Goal: Task Accomplishment & Management: Complete application form

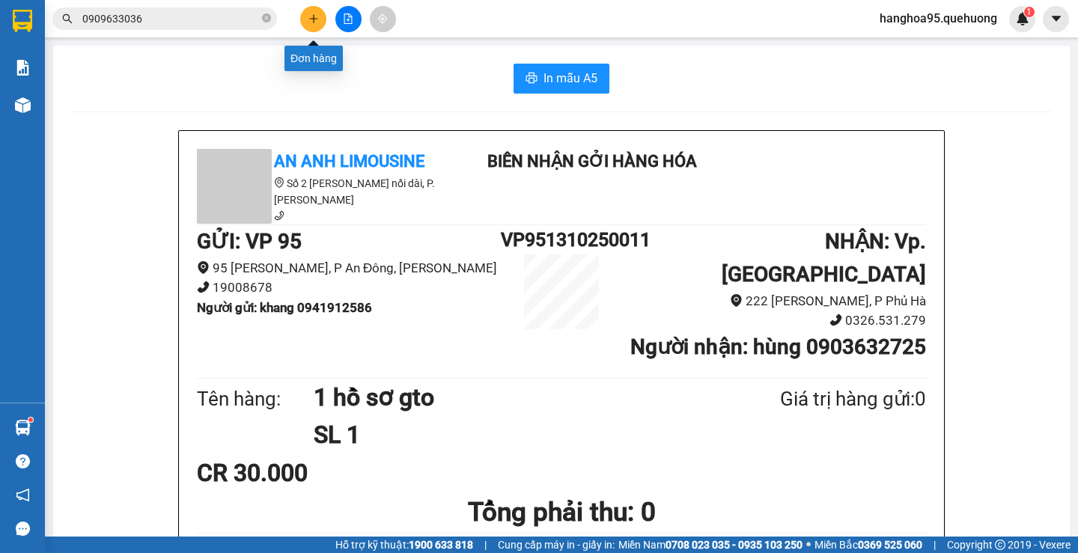
click at [317, 15] on icon "plus" at bounding box center [313, 18] width 10 height 10
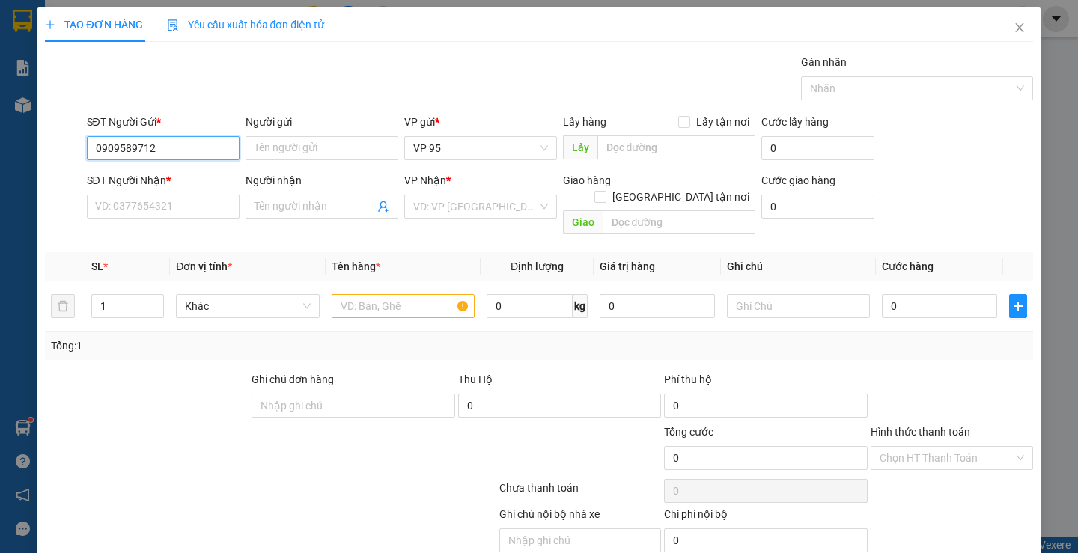
type input "0909589712"
click at [238, 151] on div "SĐT Người Gửi * 0909589712 0909589712" at bounding box center [163, 140] width 159 height 52
click at [252, 149] on input "Người gửi" at bounding box center [322, 148] width 153 height 24
type input "miso"
click at [144, 229] on div "Transit Pickup Surcharge Ids Transit Deliver Surcharge Ids Transit Deliver Surc…" at bounding box center [539, 321] width 988 height 534
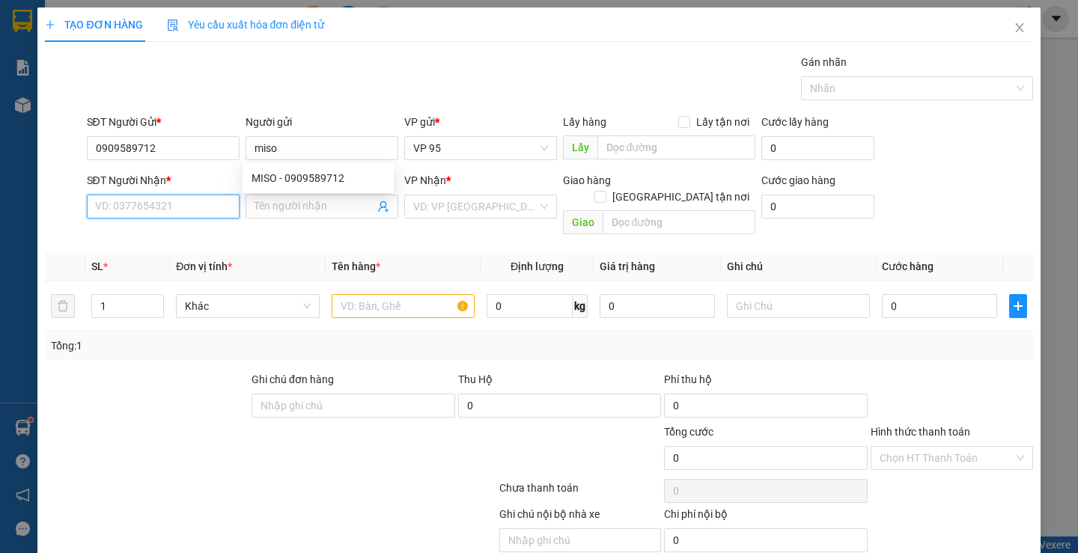
click at [145, 210] on input "SĐT Người Nhận *" at bounding box center [163, 207] width 153 height 24
type input "0906996670"
click at [335, 219] on div "Người nhận Tên người nhận" at bounding box center [322, 198] width 153 height 52
click at [328, 214] on input "Người nhận" at bounding box center [315, 206] width 120 height 16
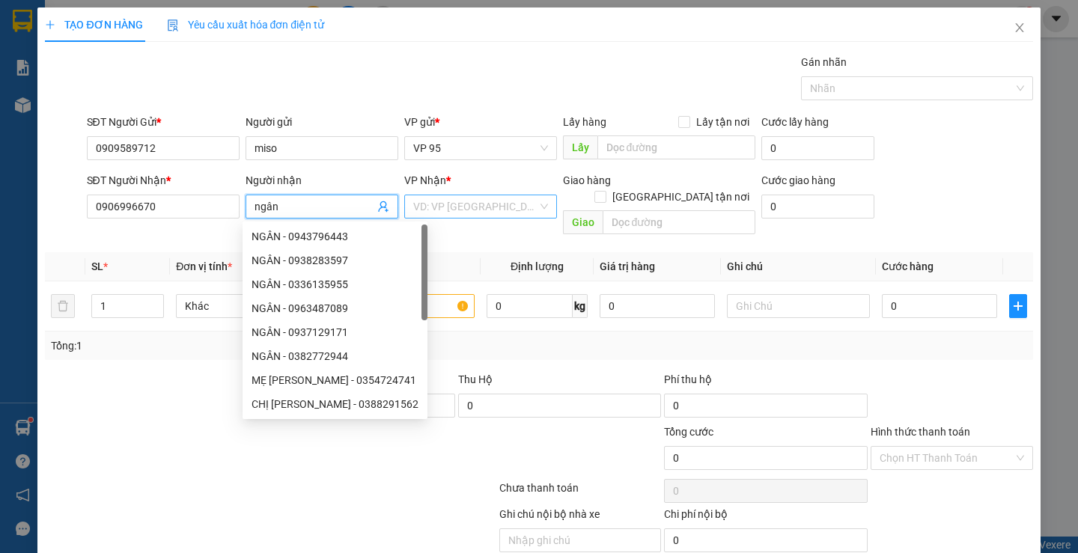
type input "ngân"
click at [454, 199] on input "search" at bounding box center [475, 206] width 124 height 22
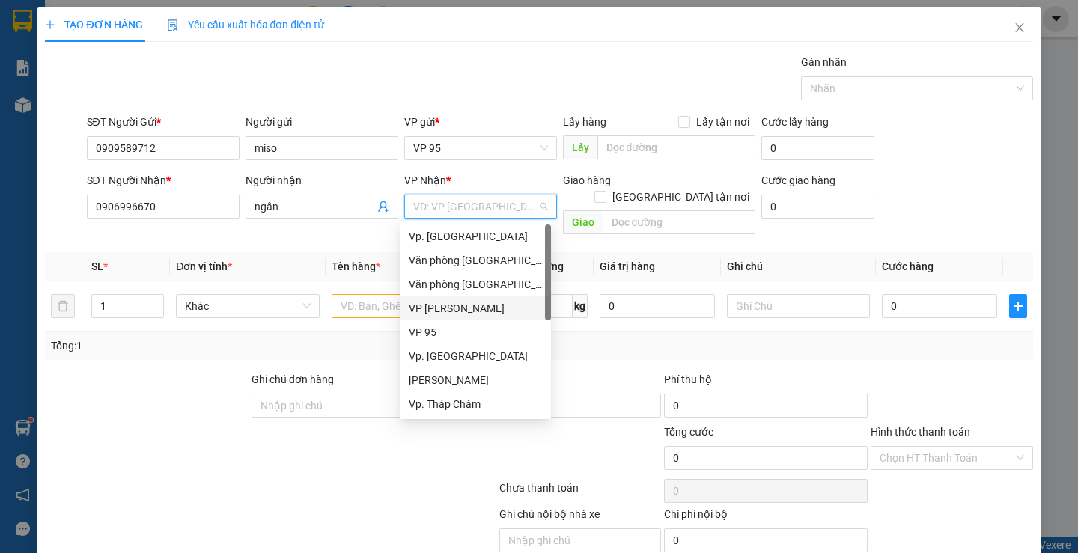
scroll to position [120, 0]
click at [462, 304] on div "Trạm [GEOGRAPHIC_DATA]" at bounding box center [475, 308] width 133 height 16
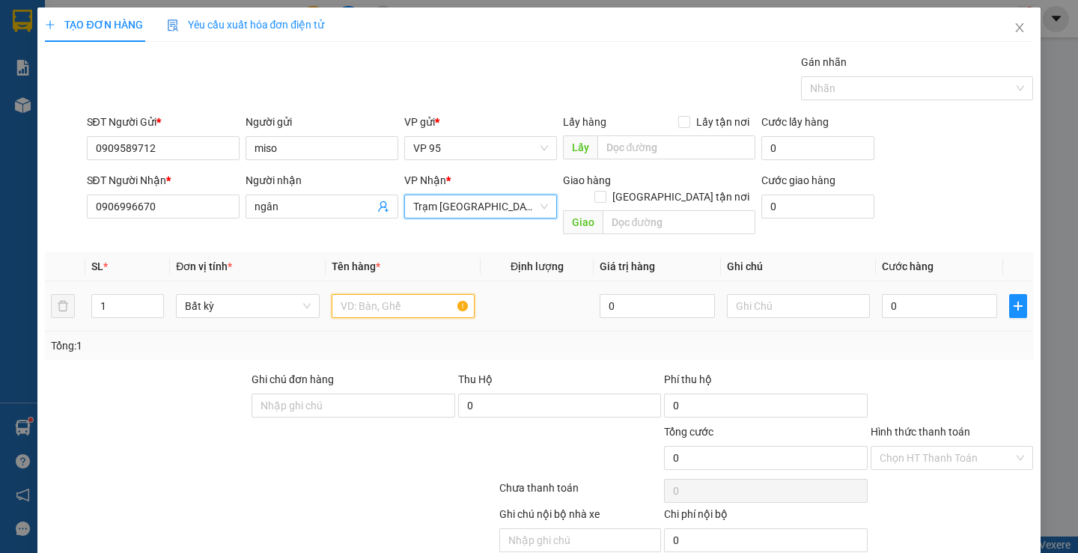
click at [375, 294] on input "text" at bounding box center [403, 306] width 143 height 24
click at [458, 204] on span "Trạm [GEOGRAPHIC_DATA]" at bounding box center [480, 206] width 135 height 22
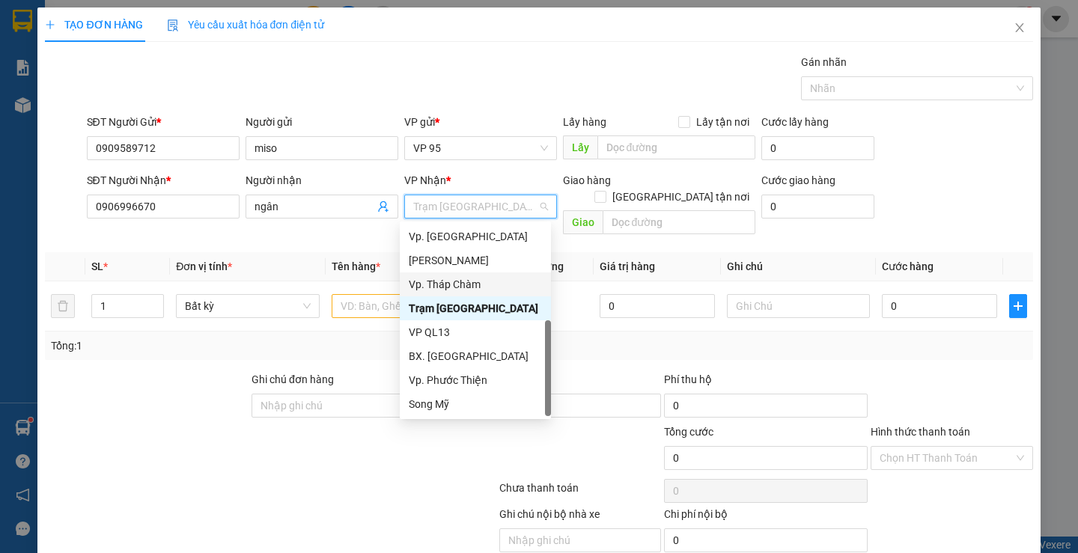
scroll to position [0, 0]
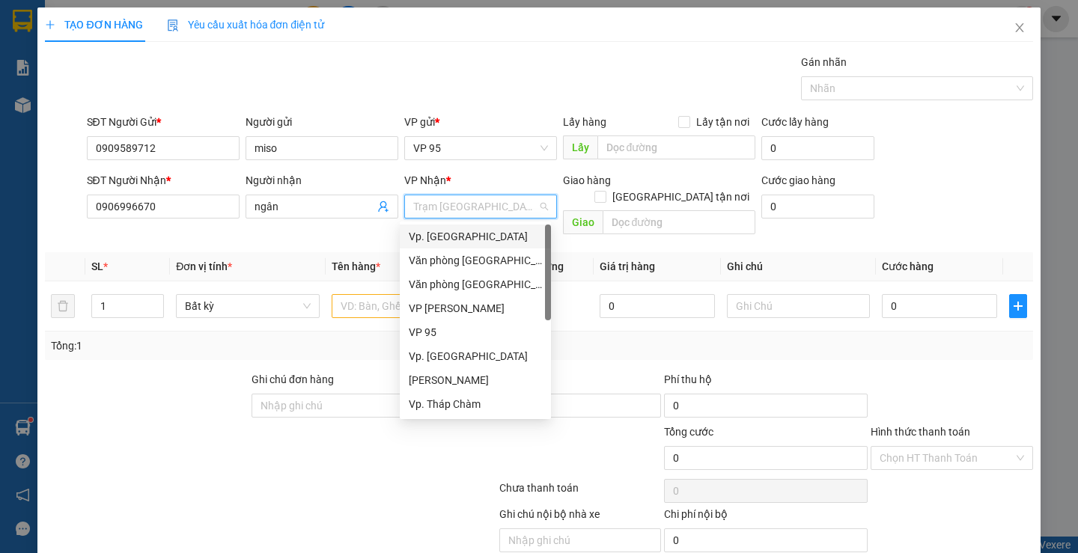
click at [462, 241] on div "Vp. [GEOGRAPHIC_DATA]" at bounding box center [475, 236] width 133 height 16
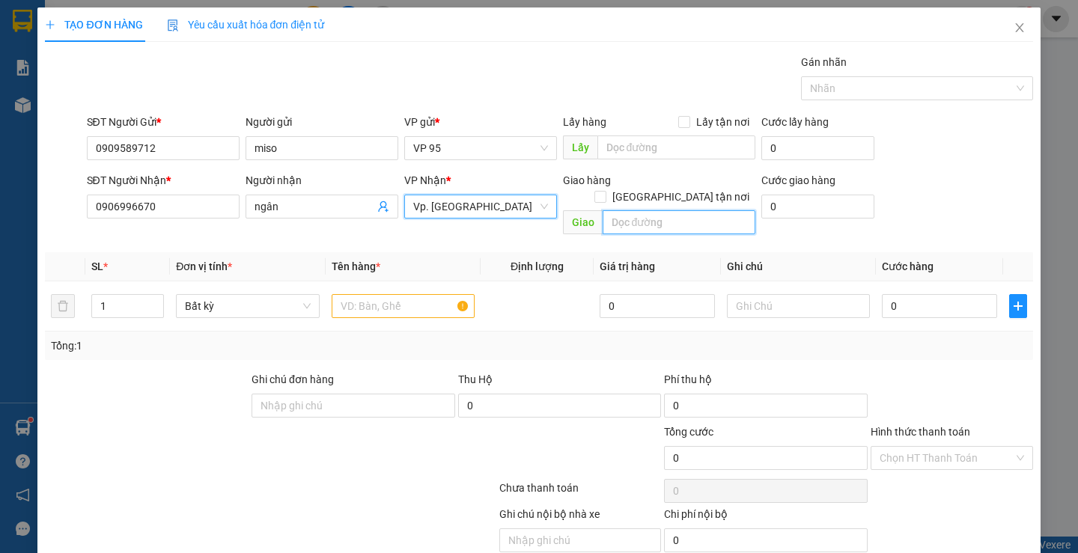
click at [658, 210] on input "text" at bounding box center [679, 222] width 153 height 24
type input "[PERSON_NAME]"
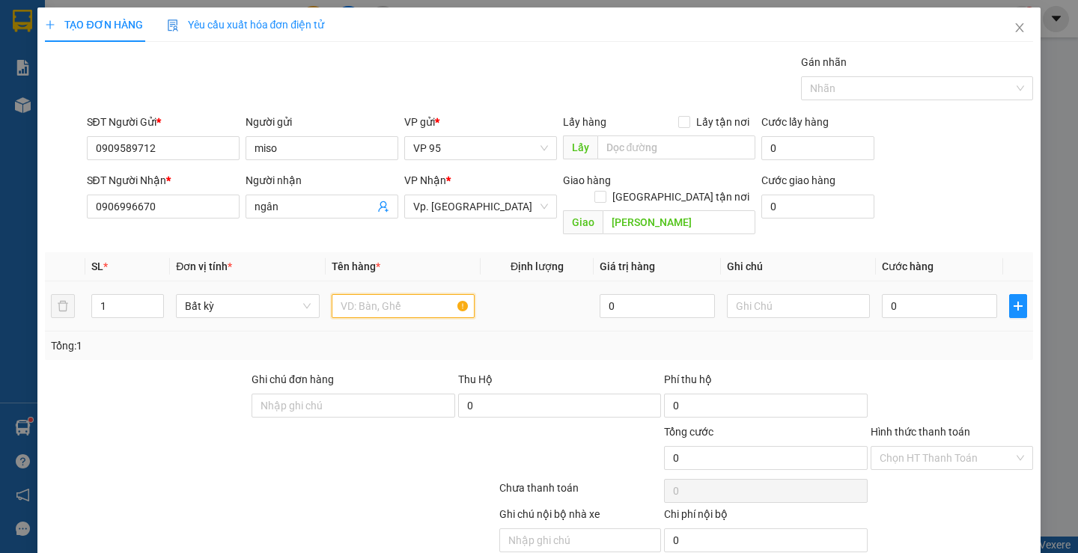
click at [383, 294] on input "text" at bounding box center [403, 306] width 143 height 24
type input "3 kiện"
click at [916, 294] on input "0" at bounding box center [939, 306] width 115 height 24
drag, startPoint x: 916, startPoint y: 293, endPoint x: 903, endPoint y: 293, distance: 12.7
click at [914, 294] on input "0" at bounding box center [939, 306] width 115 height 24
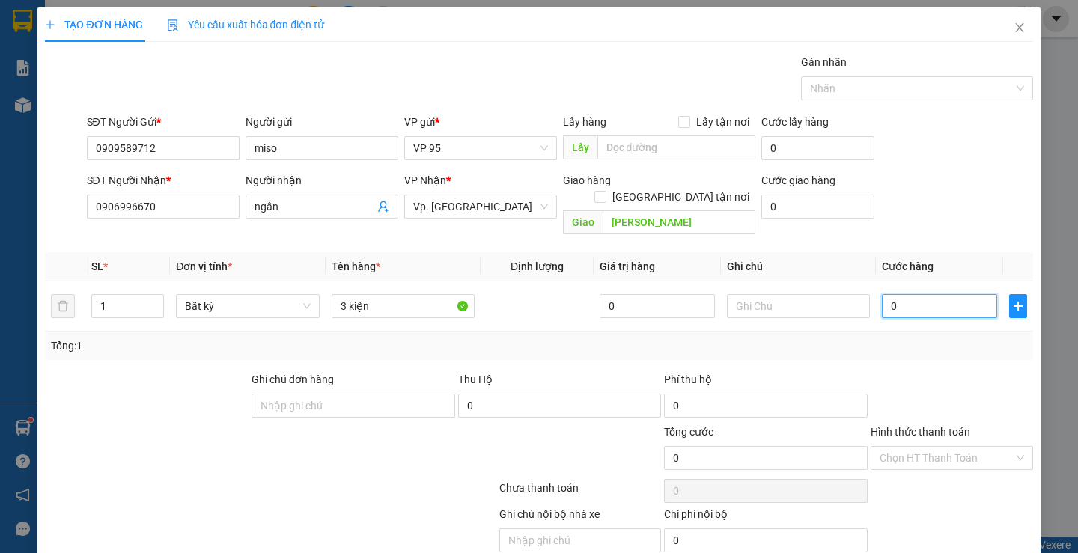
type input "1"
type input "15"
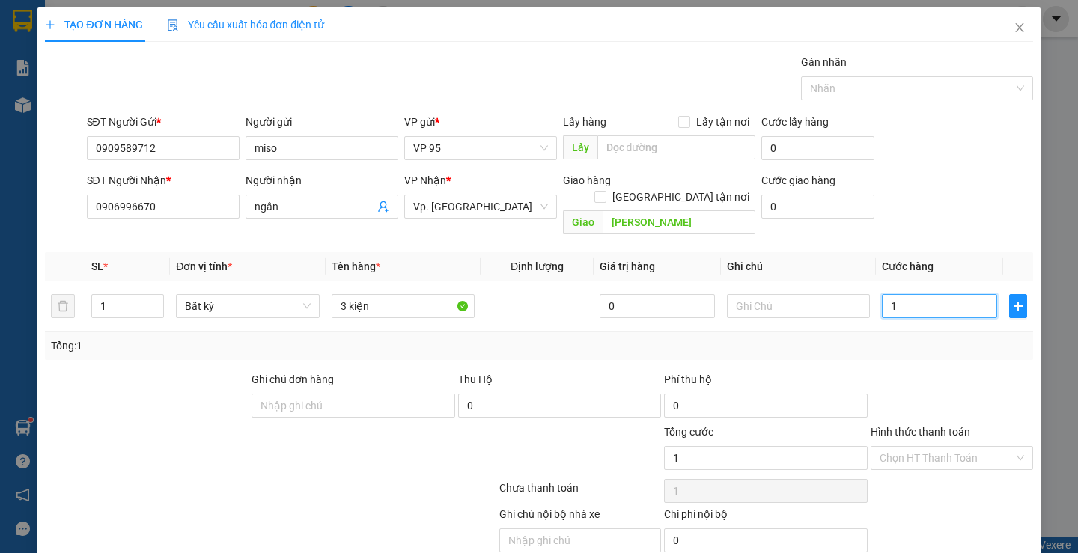
type input "15"
type input "150"
click at [950, 450] on input "Hình thức thanh toán" at bounding box center [947, 458] width 134 height 22
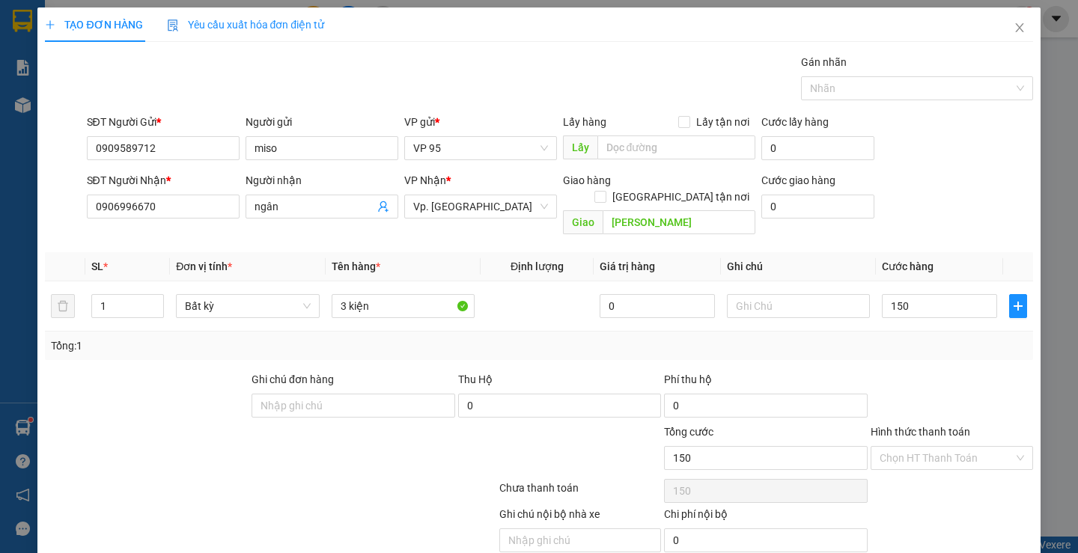
type input "150.000"
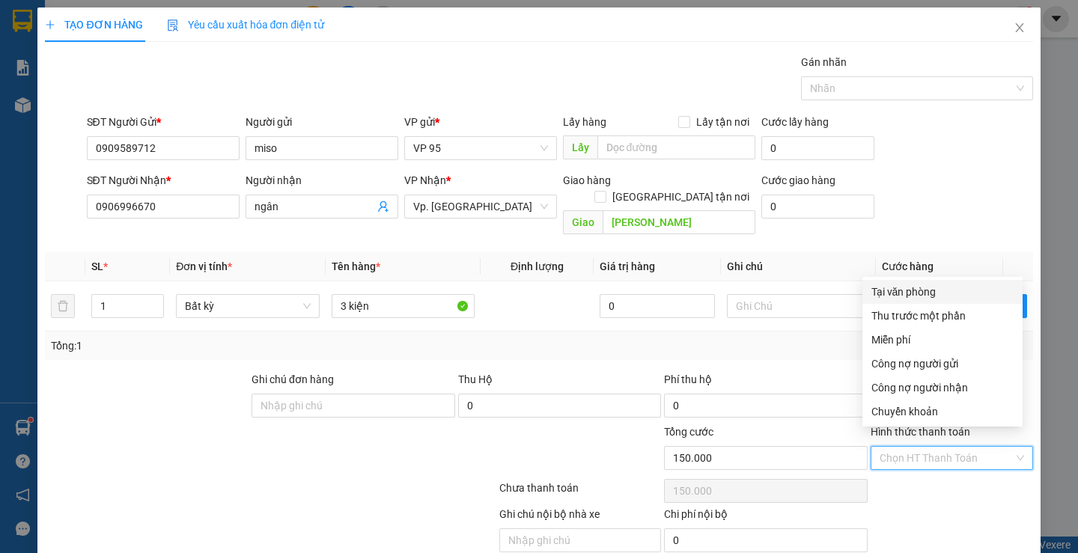
click at [910, 294] on div "Tại văn phòng" at bounding box center [943, 292] width 142 height 16
type input "0"
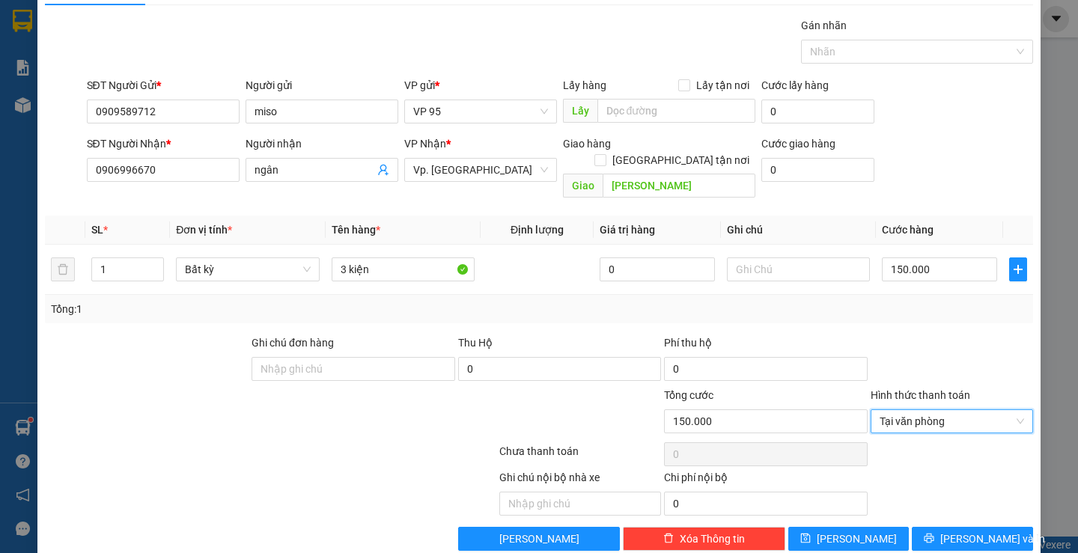
scroll to position [47, 0]
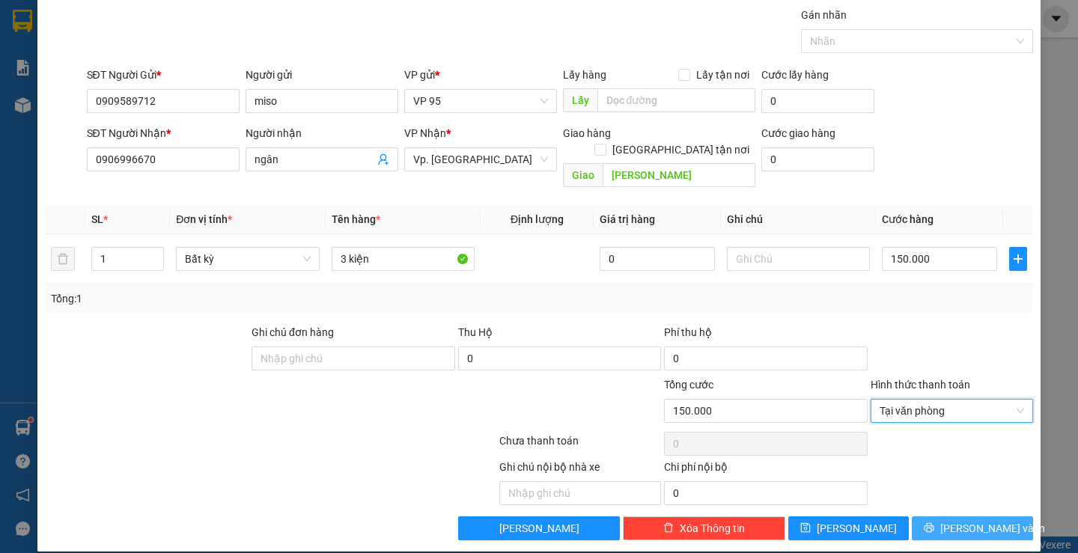
click at [958, 520] on span "[PERSON_NAME] và In" at bounding box center [992, 528] width 105 height 16
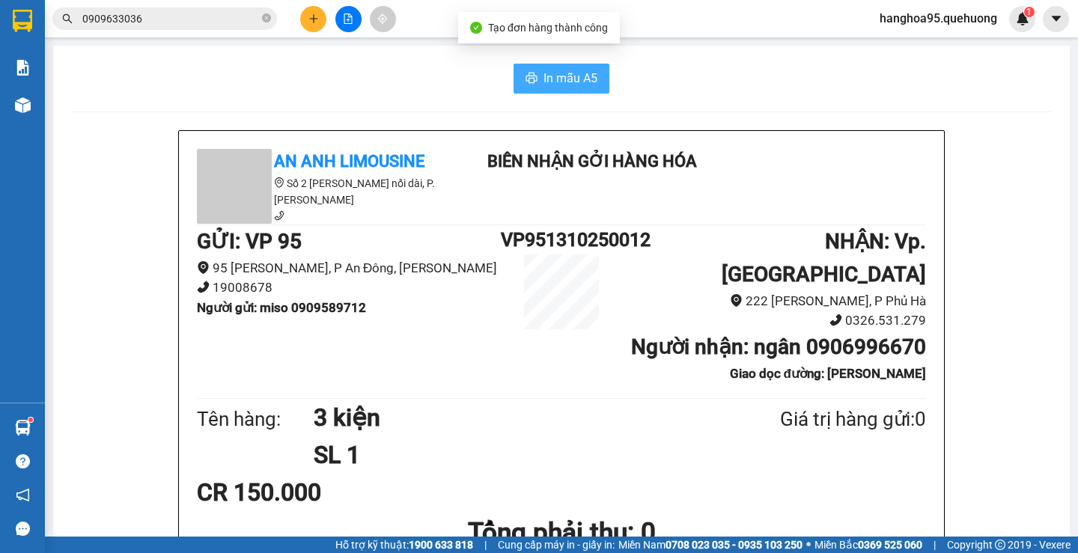
click at [568, 84] on span "In mẫu A5" at bounding box center [571, 78] width 54 height 19
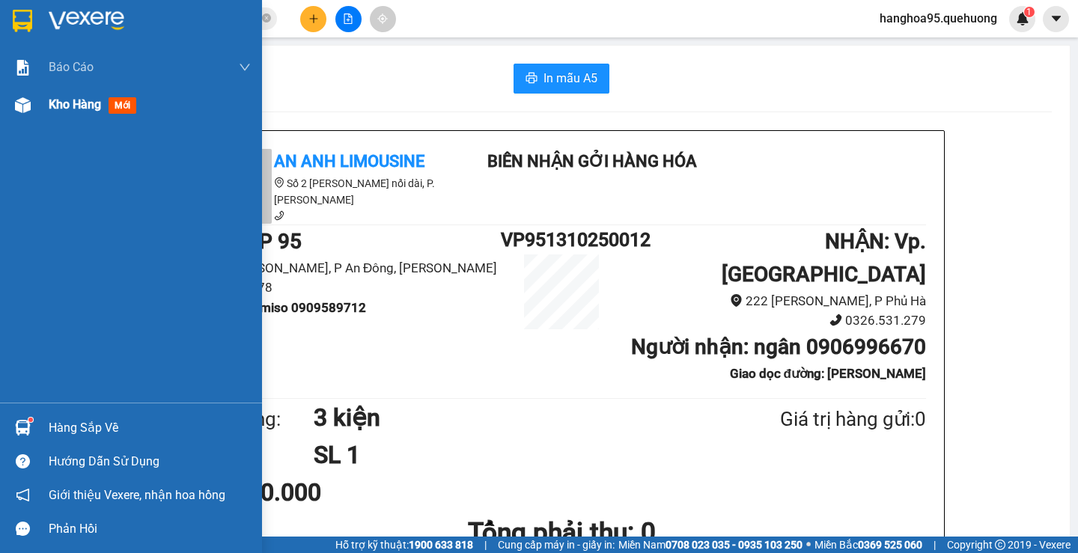
click at [73, 107] on span "Kho hàng" at bounding box center [75, 104] width 52 height 14
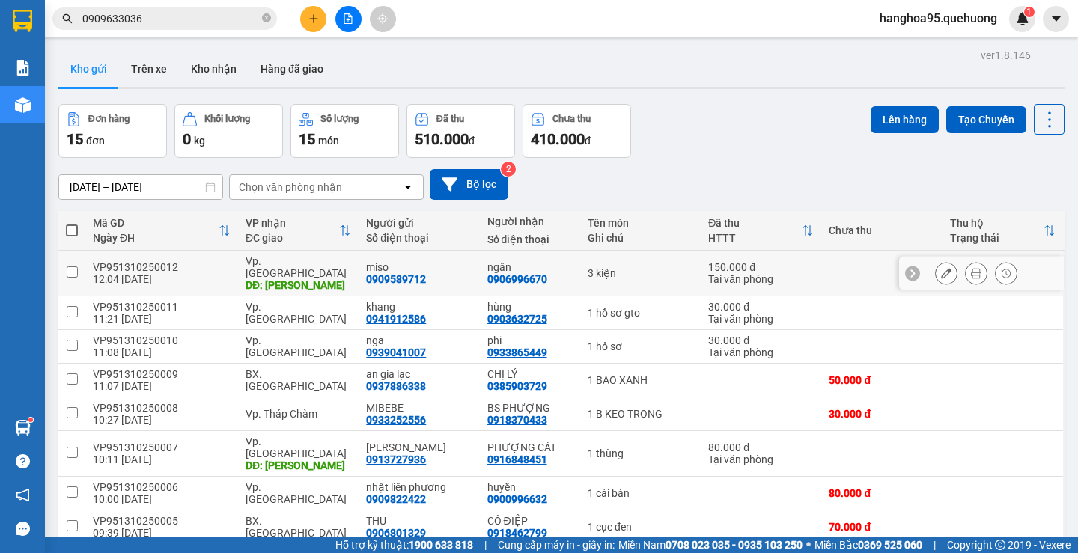
click at [941, 268] on button at bounding box center [946, 274] width 21 height 26
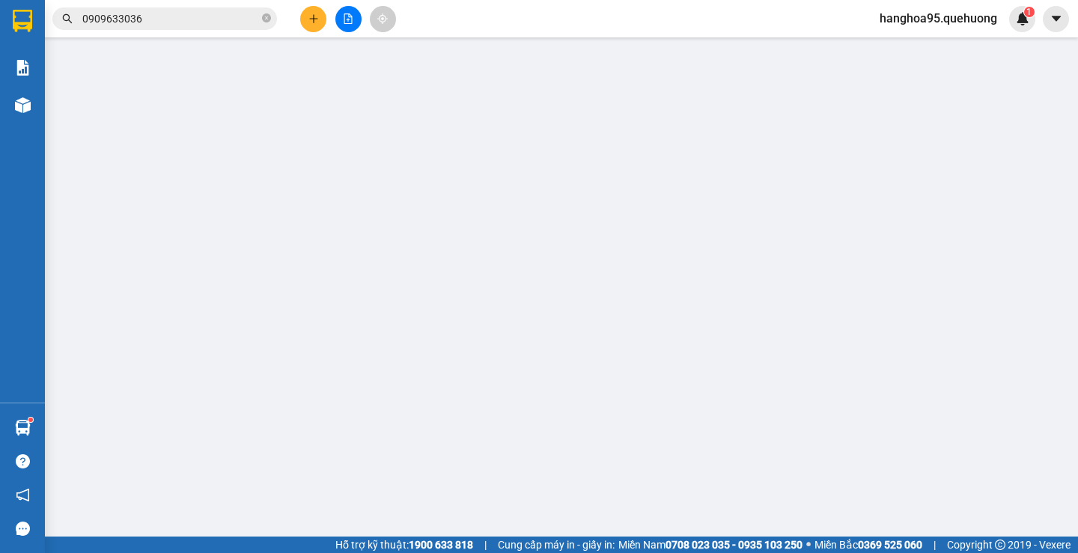
type input "0909589712"
type input "miso"
type input "0906996670"
type input "ngân"
type input "[PERSON_NAME]"
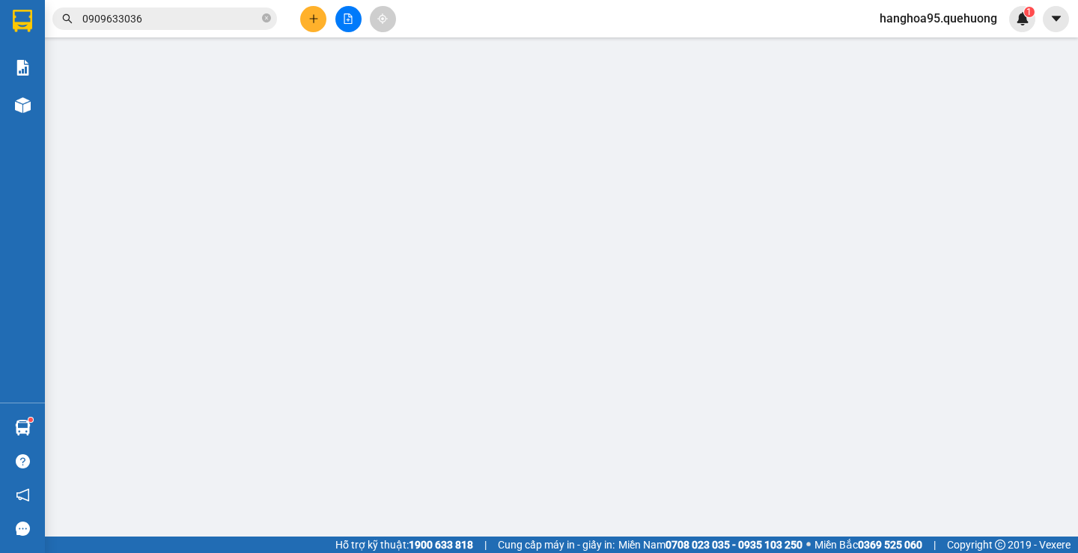
type input "0"
type input "150.000"
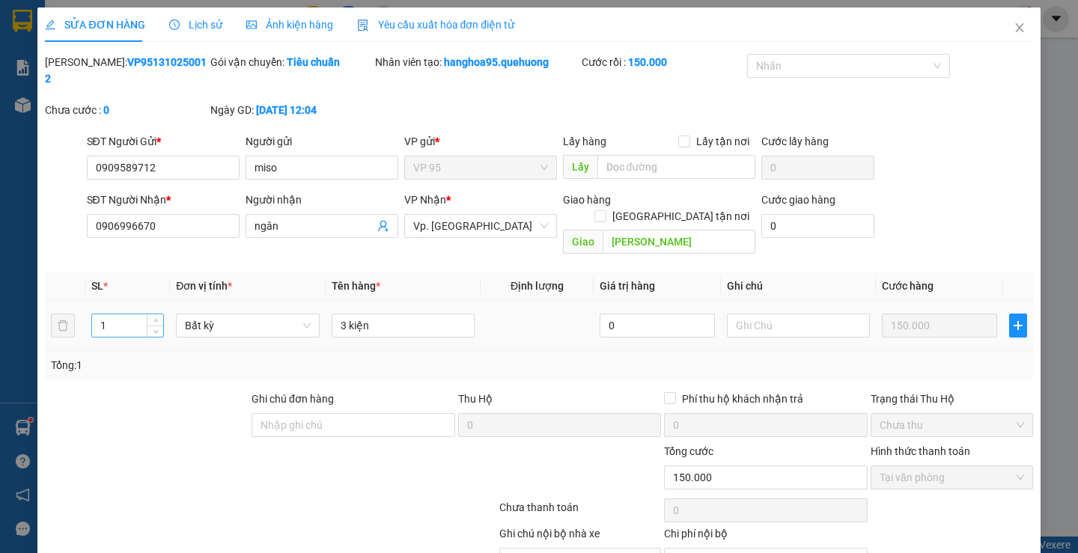
click at [139, 314] on input "1" at bounding box center [127, 325] width 71 height 22
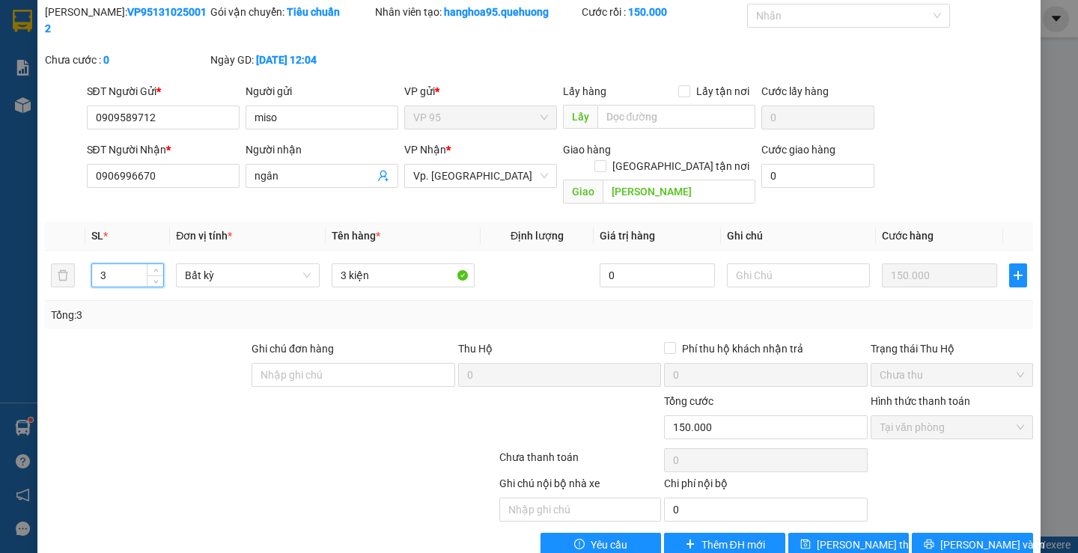
type input "3"
click at [952, 499] on div "Total Paid Fee 150.000 Total UnPaid Fee 0 Cash Collection Total Fee Mã ĐH: VP95…" at bounding box center [539, 280] width 988 height 553
click at [985, 537] on span "[PERSON_NAME] và In" at bounding box center [992, 545] width 105 height 16
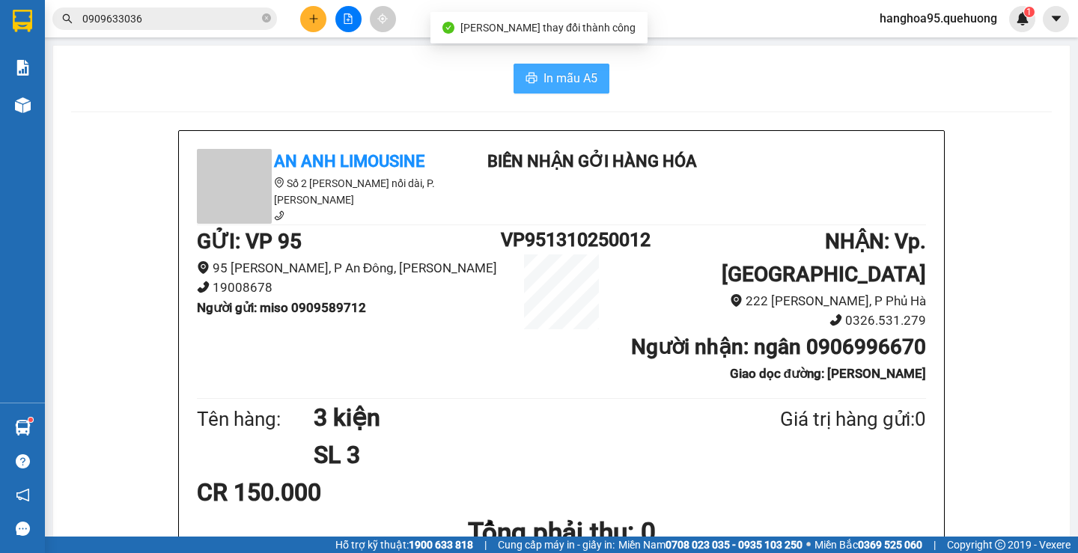
click at [575, 82] on span "In mẫu A5" at bounding box center [571, 78] width 54 height 19
click at [574, 88] on span "In mẫu A5" at bounding box center [571, 78] width 54 height 19
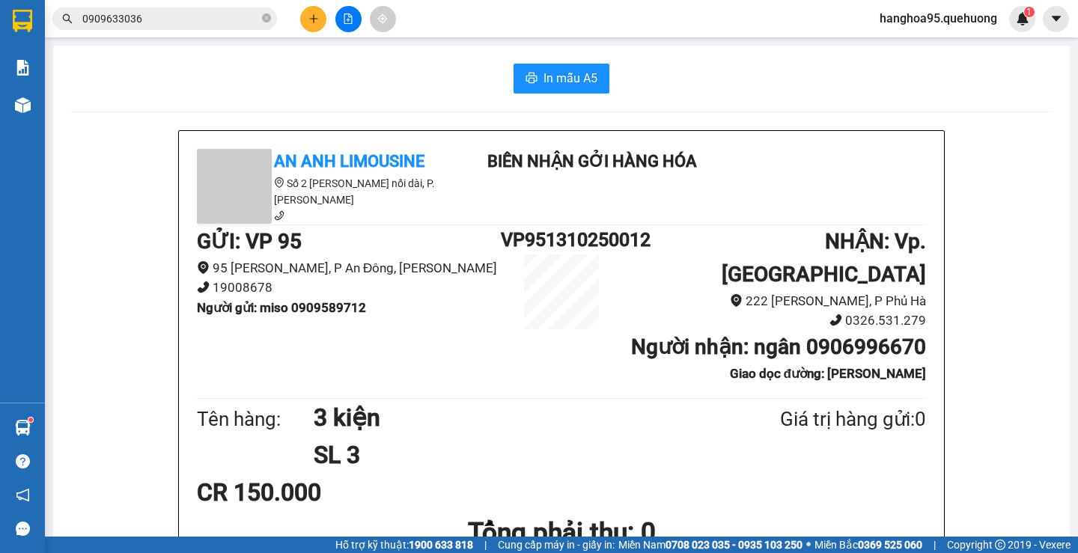
click at [312, 20] on icon "plus" at bounding box center [313, 18] width 10 height 10
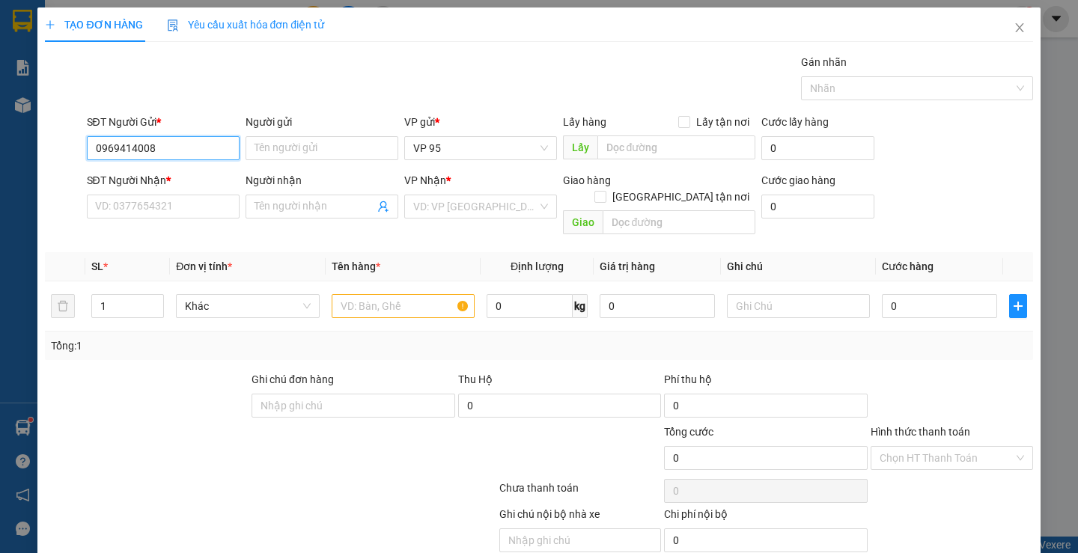
type input "0969414008"
click at [306, 135] on div "Người gửi" at bounding box center [322, 125] width 153 height 22
click at [292, 155] on input "Người gửi" at bounding box center [322, 148] width 153 height 24
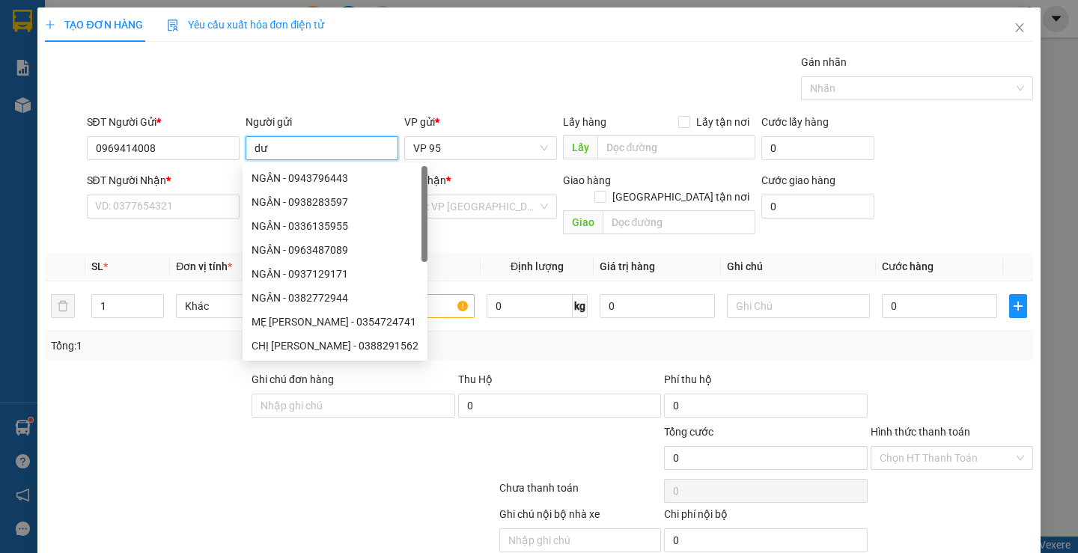
type input "d"
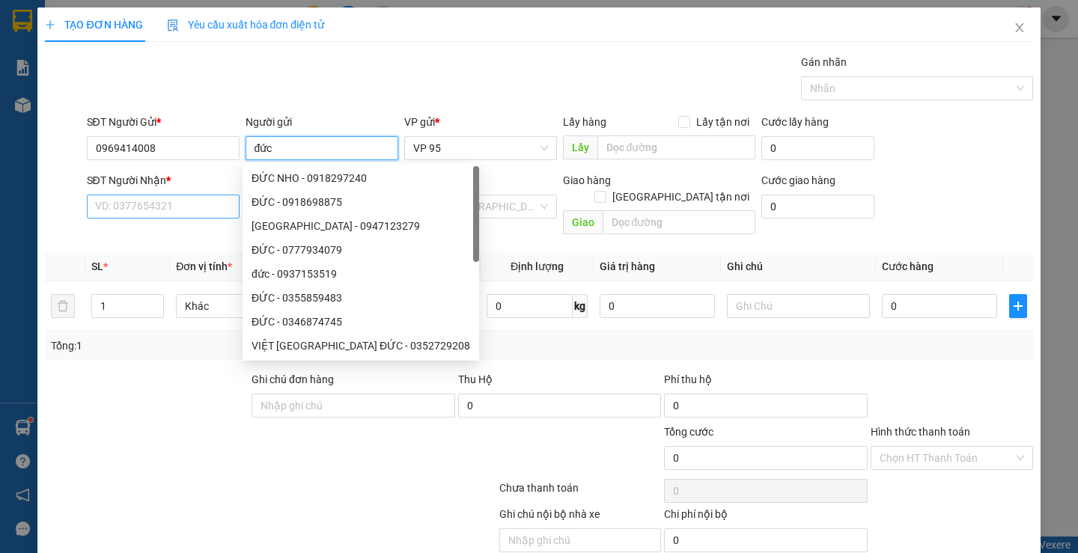
type input "đức"
click at [159, 203] on input "SĐT Người Nhận *" at bounding box center [163, 207] width 153 height 24
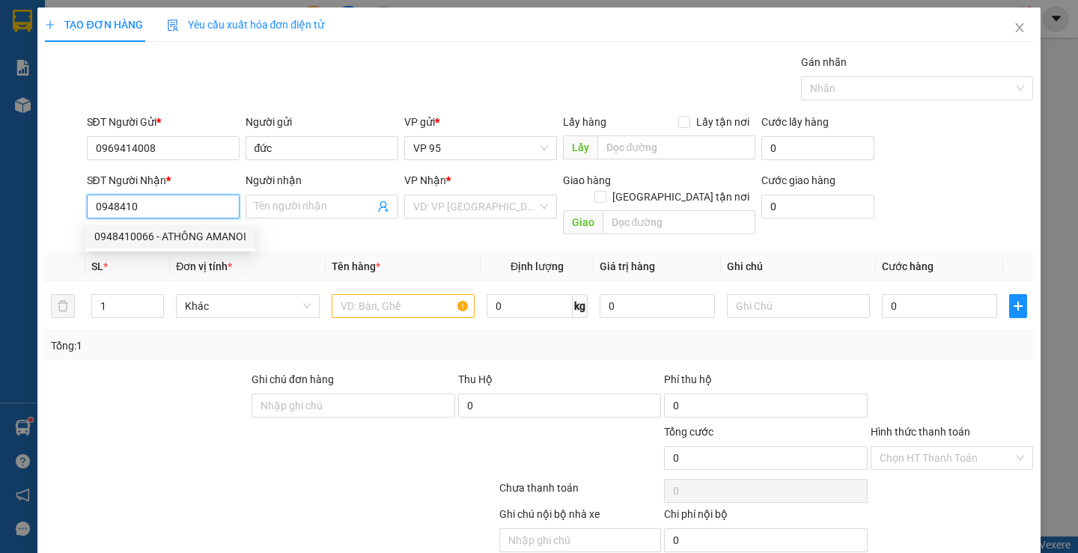
click at [168, 240] on div "0948410066 - ATHÔNG AMANOI" at bounding box center [170, 236] width 152 height 16
type input "0948410066"
type input "ATHÔNG AMANOI"
type input "90.000"
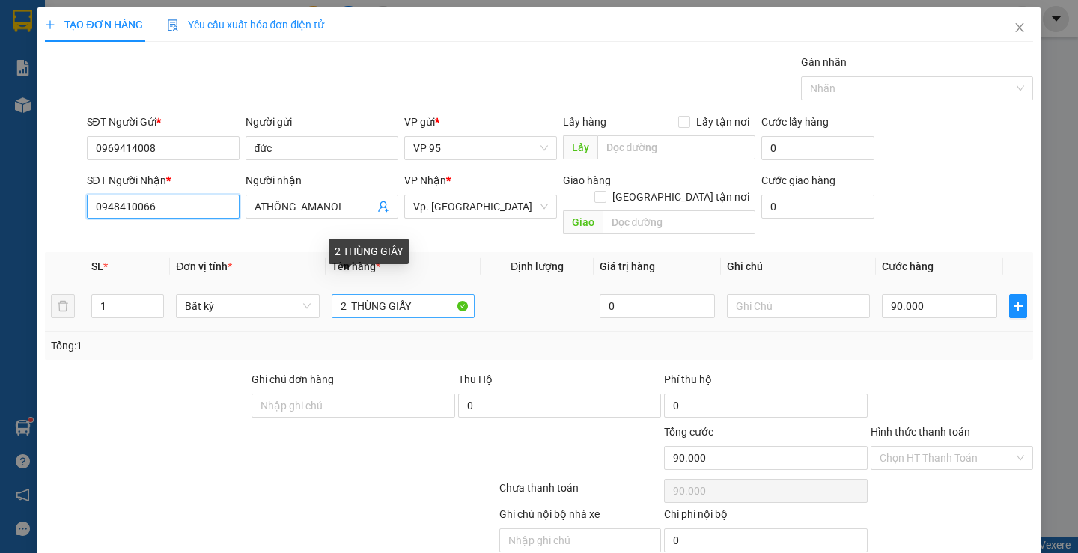
type input "0948410066"
click at [416, 294] on input "2 THÙNG GIẤY" at bounding box center [403, 306] width 143 height 24
type input "2"
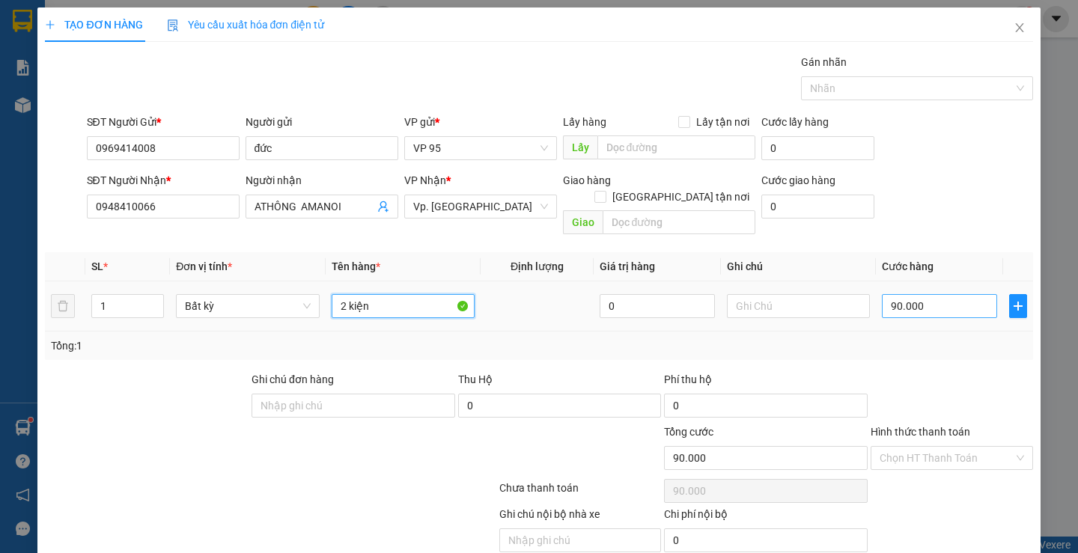
type input "2 kiện"
click at [912, 294] on input "90.000" at bounding box center [939, 306] width 115 height 24
type input "1"
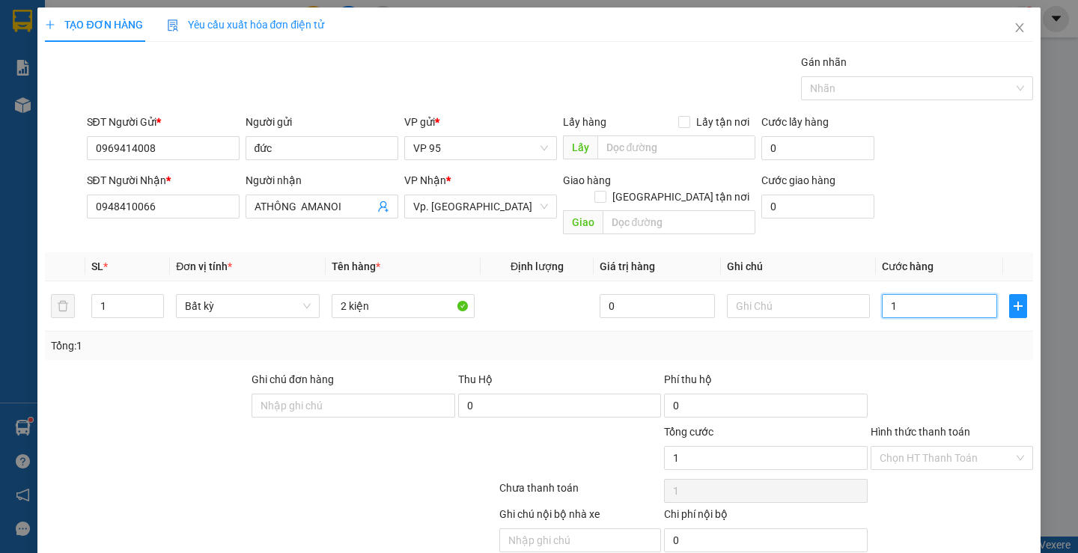
type input "18"
type input "180"
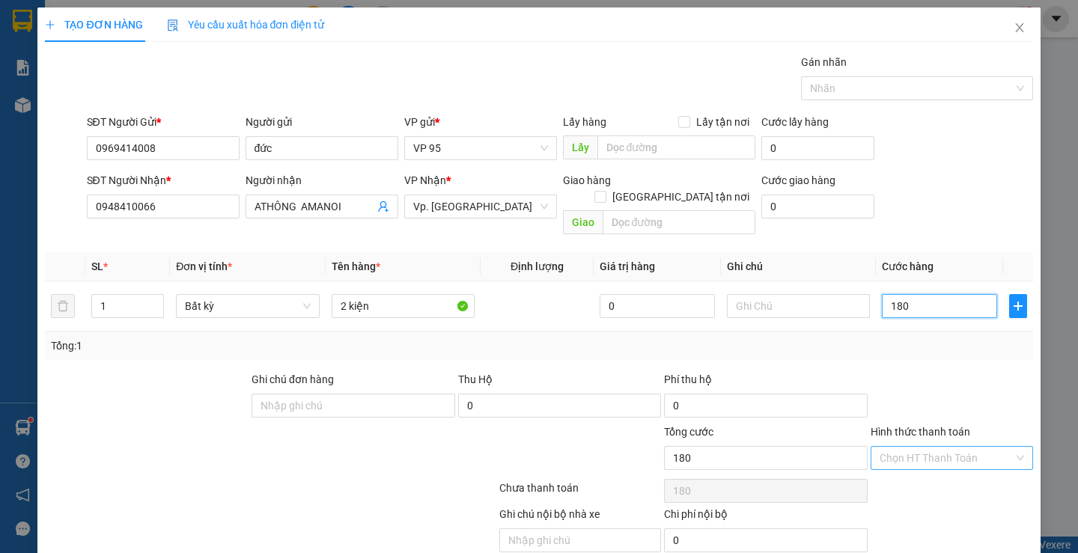
type input "180"
click at [982, 447] on input "Hình thức thanh toán" at bounding box center [947, 458] width 134 height 22
type input "180.000"
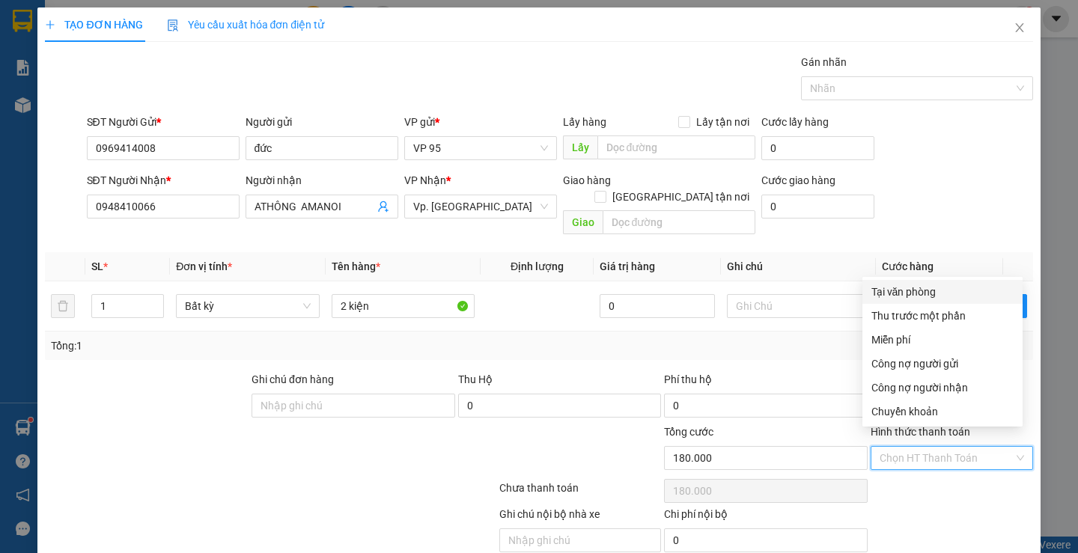
click at [930, 294] on div "Tại văn phòng" at bounding box center [943, 292] width 142 height 16
type input "0"
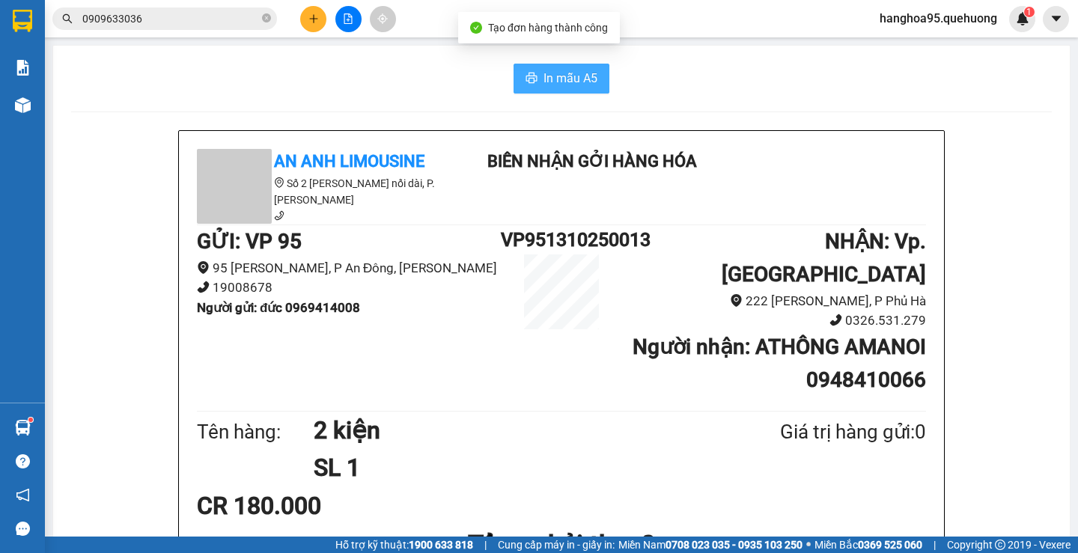
click at [559, 75] on span "In mẫu A5" at bounding box center [571, 78] width 54 height 19
click at [570, 76] on span "In mẫu A5" at bounding box center [571, 78] width 54 height 19
click at [318, 16] on icon "plus" at bounding box center [313, 18] width 10 height 10
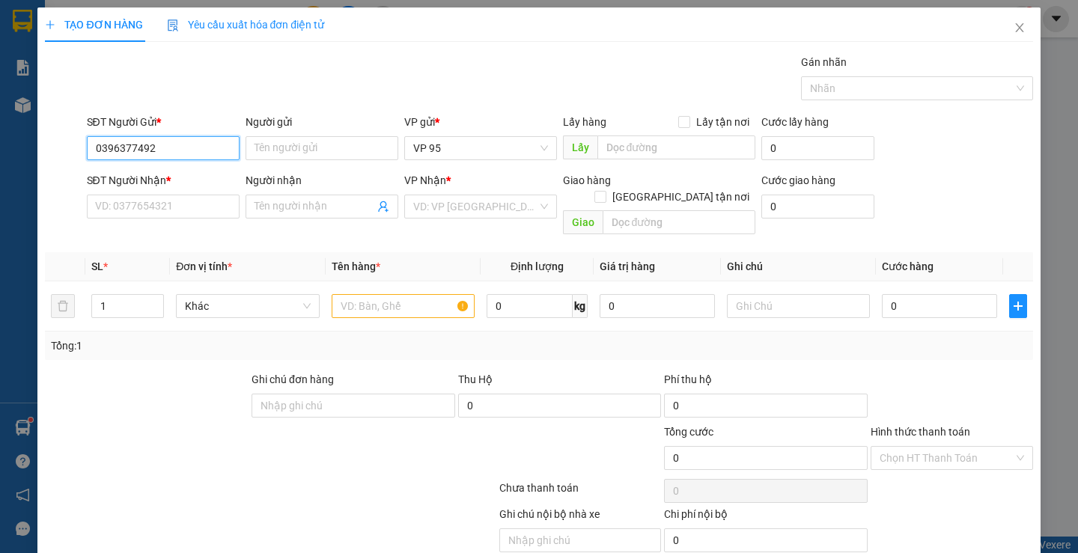
type input "0396377492"
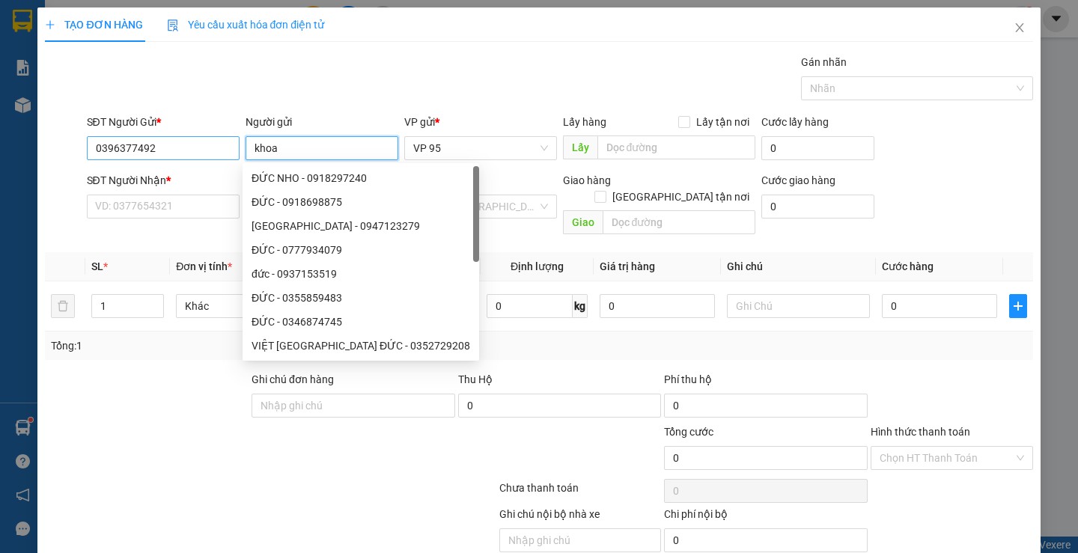
type input "khoa"
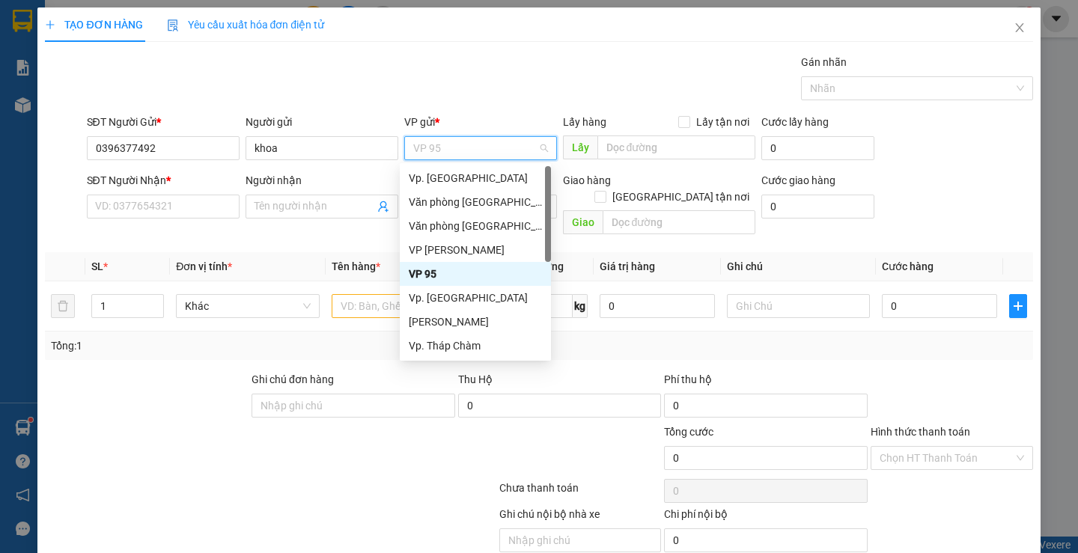
drag, startPoint x: 203, startPoint y: 225, endPoint x: 185, endPoint y: 192, distance: 37.5
click at [201, 222] on div "Transit Pickup Surcharge Ids Transit Deliver Surcharge Ids Transit Deliver Surc…" at bounding box center [539, 321] width 988 height 534
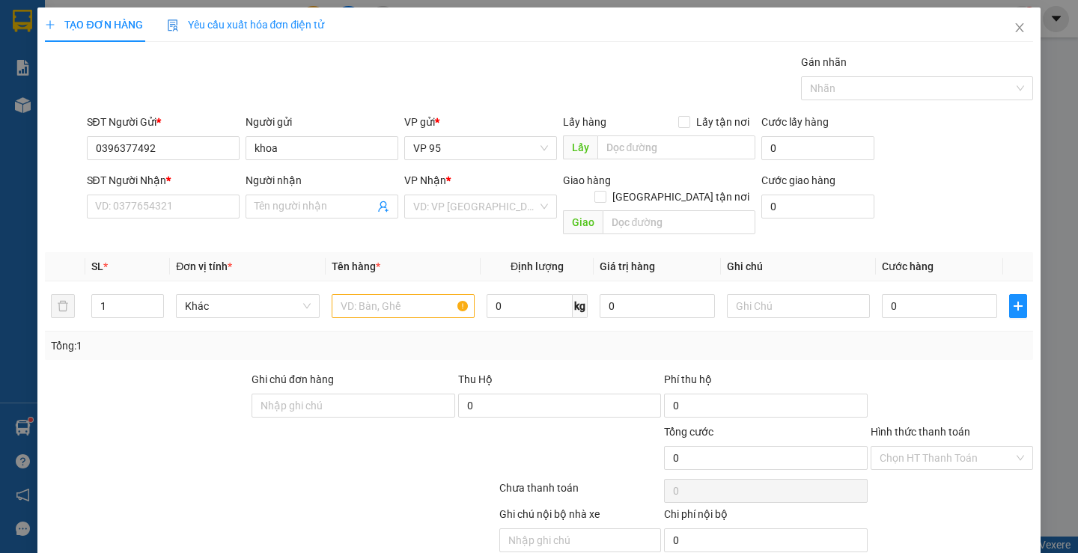
click at [185, 192] on div "SĐT Người Nhận *" at bounding box center [163, 183] width 153 height 22
click at [189, 212] on input "SĐT Người Nhận *" at bounding box center [163, 207] width 153 height 24
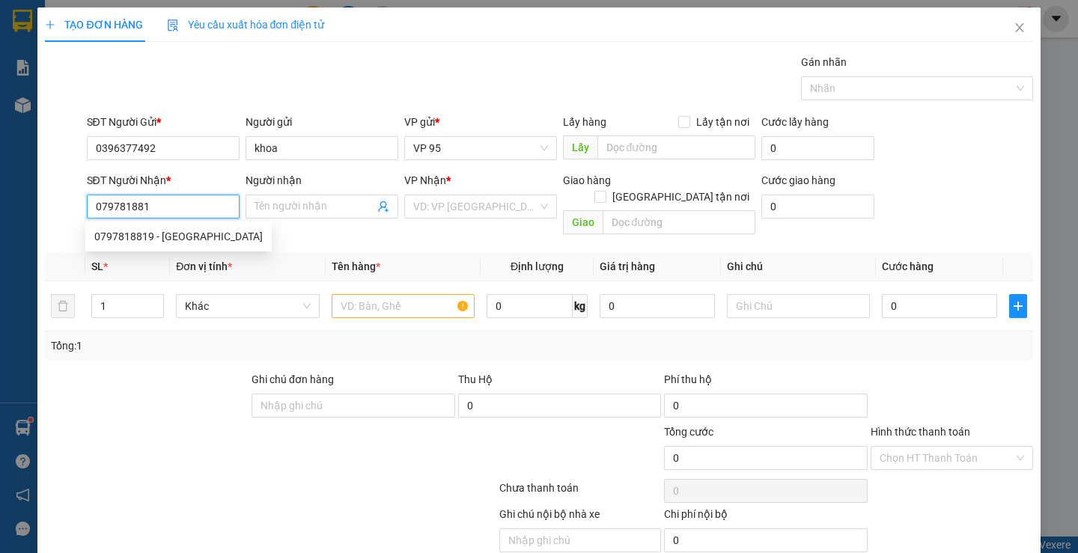
type input "0797818819"
click at [178, 238] on div "0797818819 - [GEOGRAPHIC_DATA]" at bounding box center [178, 236] width 168 height 16
type input "MINH ÚT"
type input "40.000"
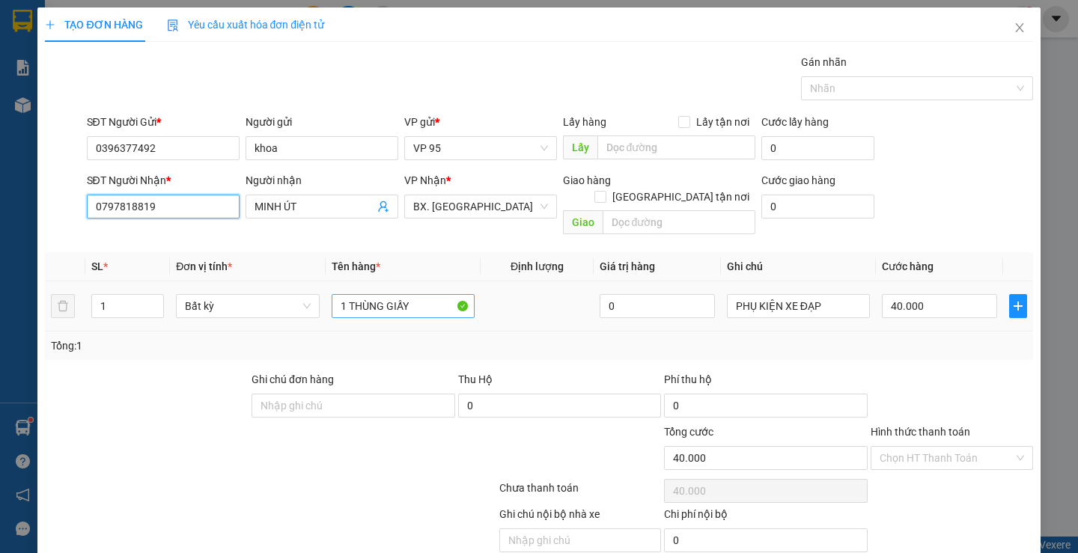
type input "0797818819"
click at [377, 294] on input "1 THÙNG GIẤY" at bounding box center [403, 306] width 143 height 24
click at [375, 294] on input "1 THÙNG GIẤY" at bounding box center [403, 306] width 143 height 24
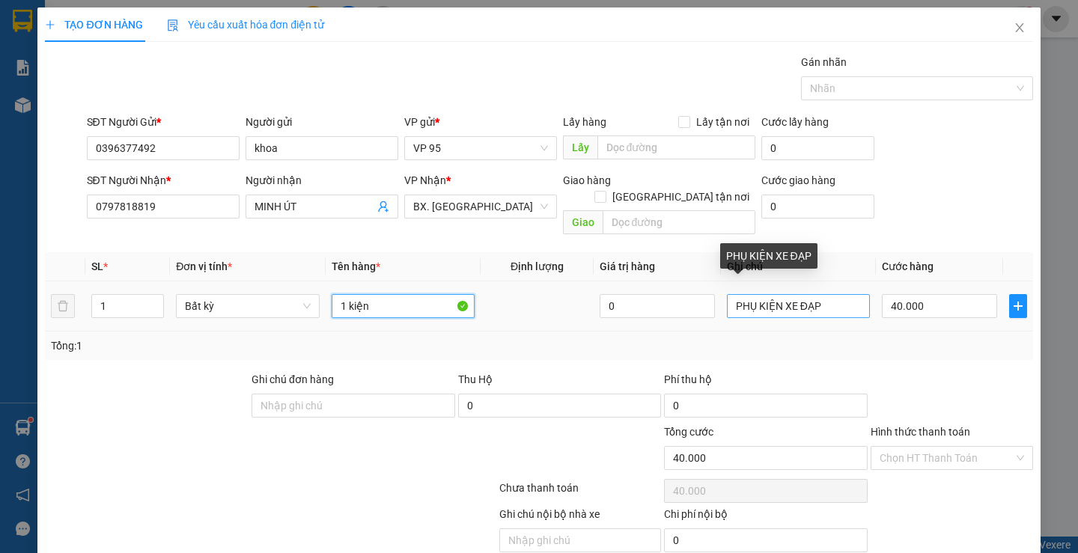
type input "1 kiện"
click at [791, 294] on input "PHỤ KIỆN XE ĐẠP" at bounding box center [798, 306] width 143 height 24
type input "nhẹ tay dùm e"
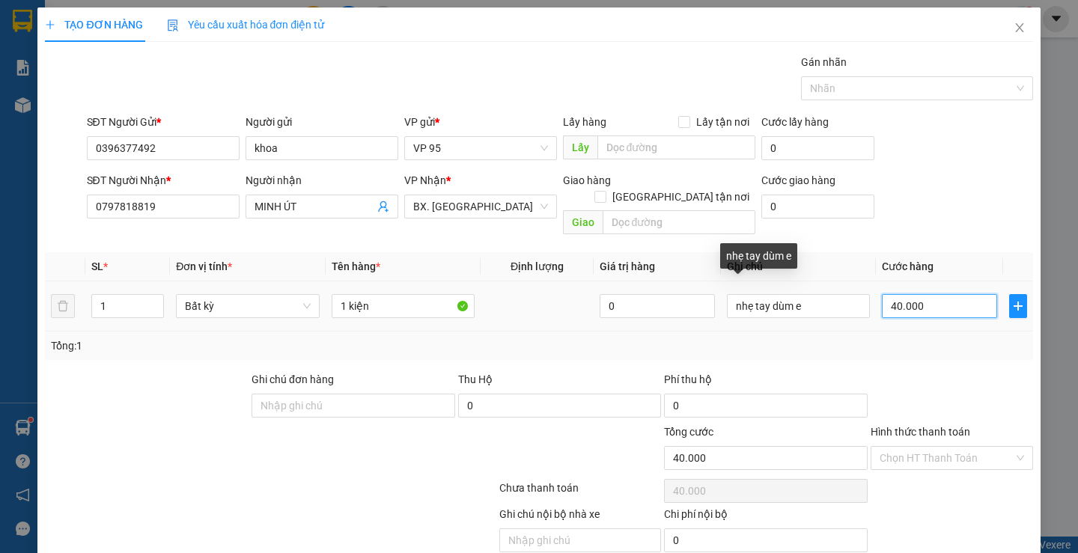
click at [943, 299] on input "40.000" at bounding box center [939, 306] width 115 height 24
type input "7"
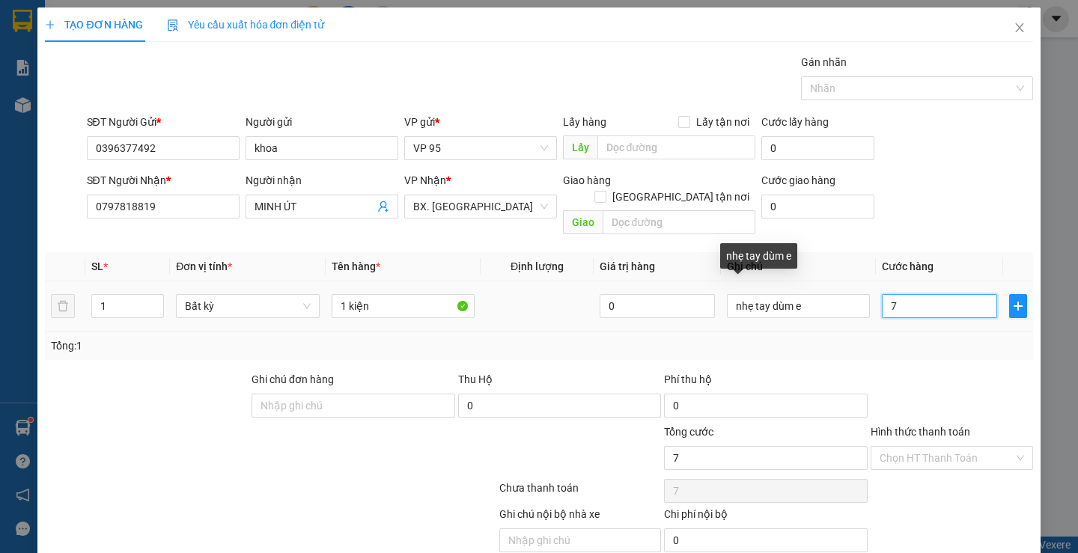
type input "70"
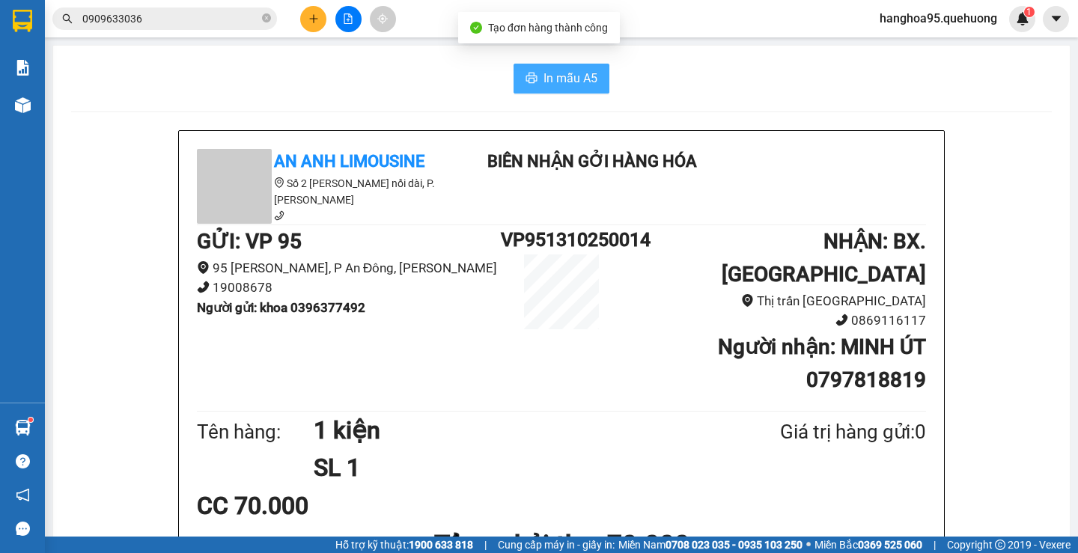
click at [556, 82] on span "In mẫu A5" at bounding box center [571, 78] width 54 height 19
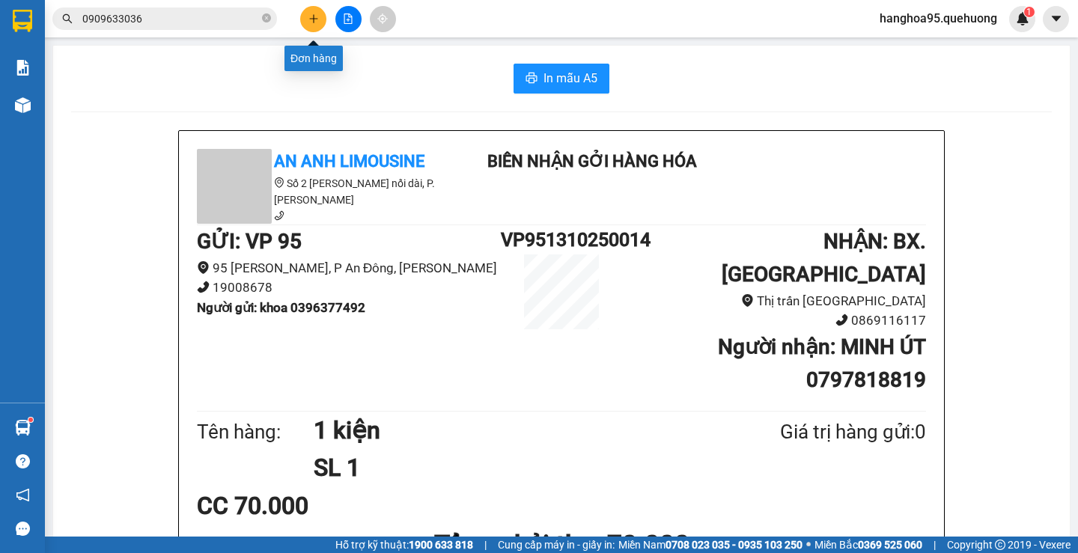
click at [314, 18] on icon "plus" at bounding box center [313, 18] width 10 height 10
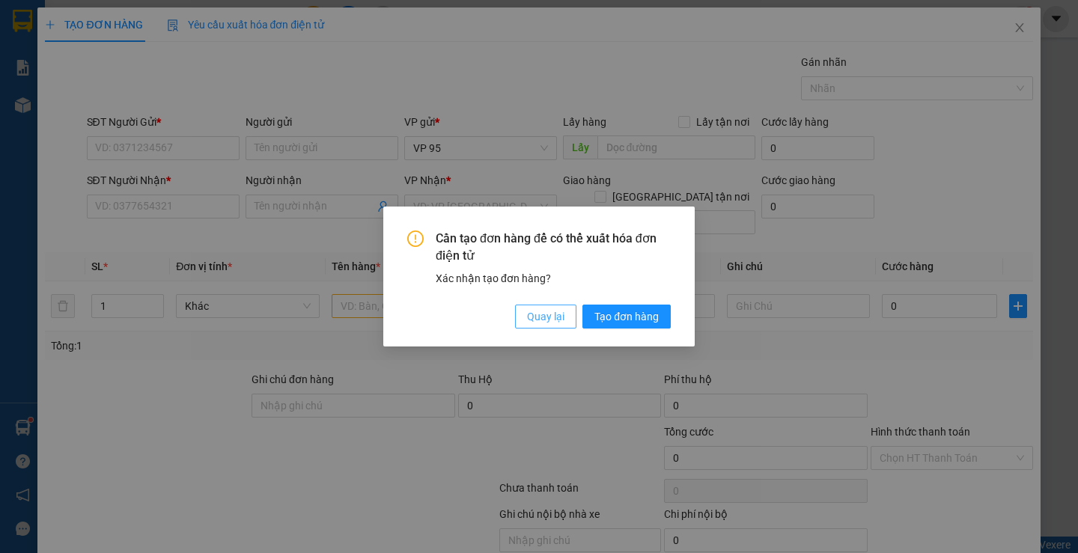
click at [527, 311] on button "Quay lại" at bounding box center [545, 317] width 61 height 24
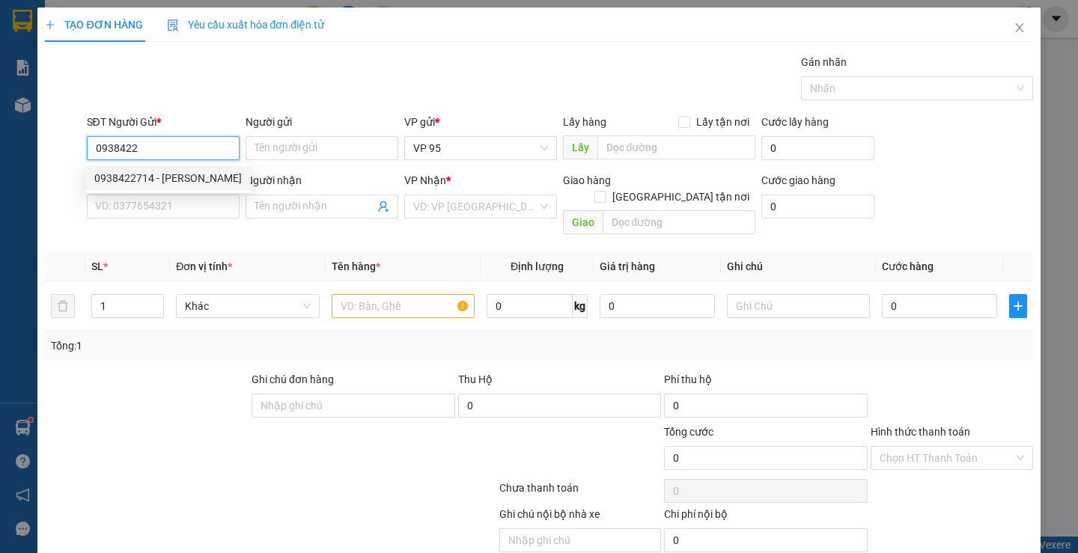
click at [165, 171] on div "0938422714 - [PERSON_NAME]" at bounding box center [168, 178] width 148 height 16
type input "0938422714"
type input "[PERSON_NAME]"
type input "0385903729"
type input "CHỊ LÝ"
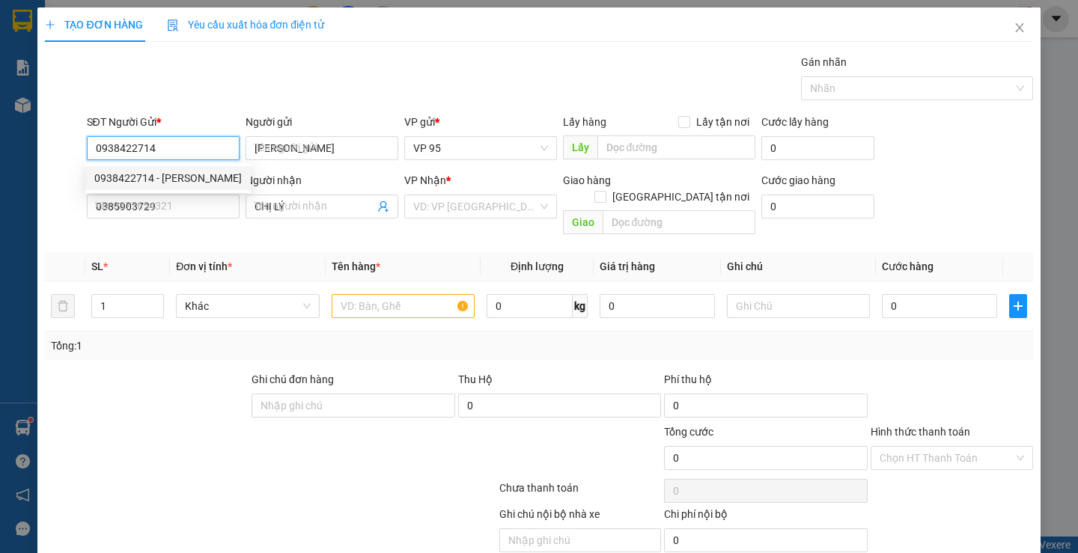
type input "50.000"
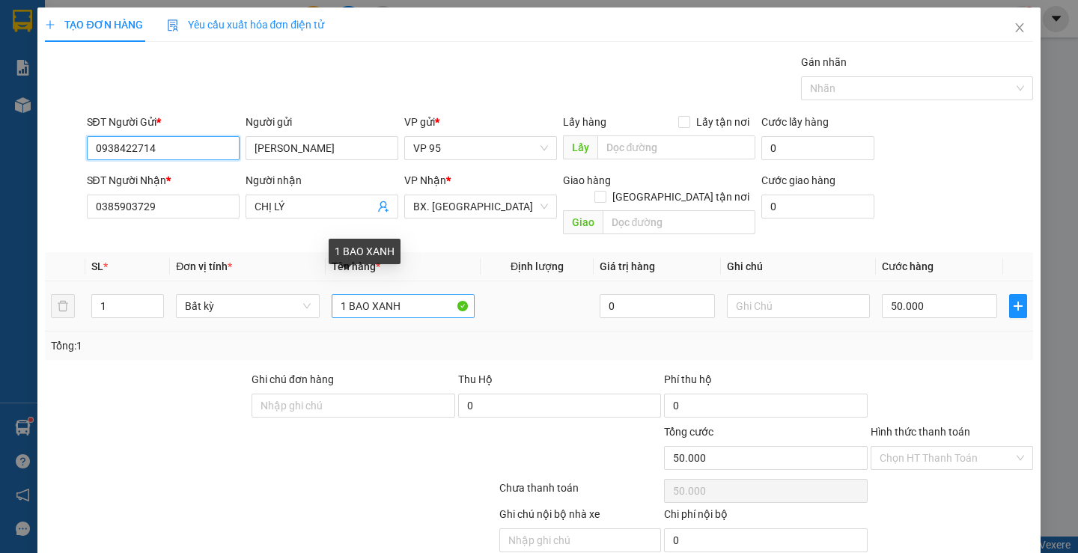
type input "0938422714"
click at [431, 294] on input "1 BAO XANH" at bounding box center [403, 306] width 143 height 24
click at [430, 294] on input "1 BAO XANH" at bounding box center [403, 306] width 143 height 24
type input "b"
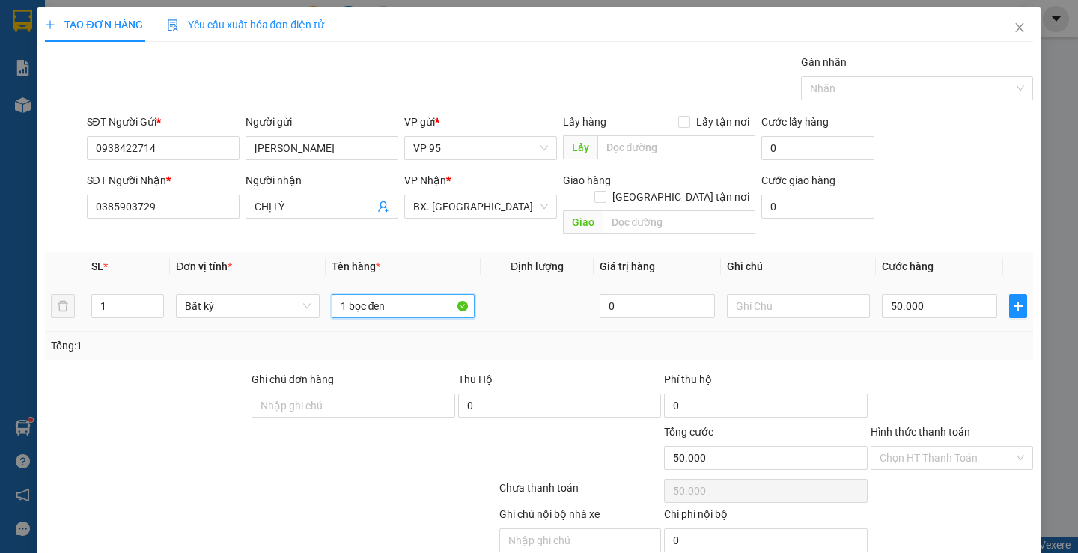
type input "1 bọc đen"
click at [918, 308] on td "50.000" at bounding box center [939, 307] width 127 height 50
click at [918, 306] on td "50.000" at bounding box center [939, 307] width 127 height 50
click at [918, 300] on input "50.000" at bounding box center [939, 306] width 115 height 24
type input "3"
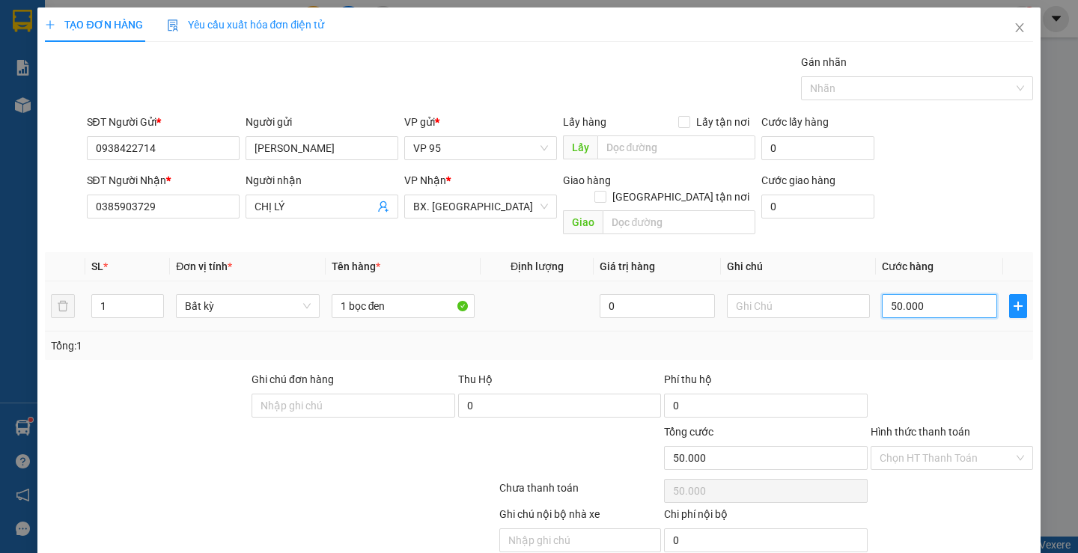
type input "3"
type input "30"
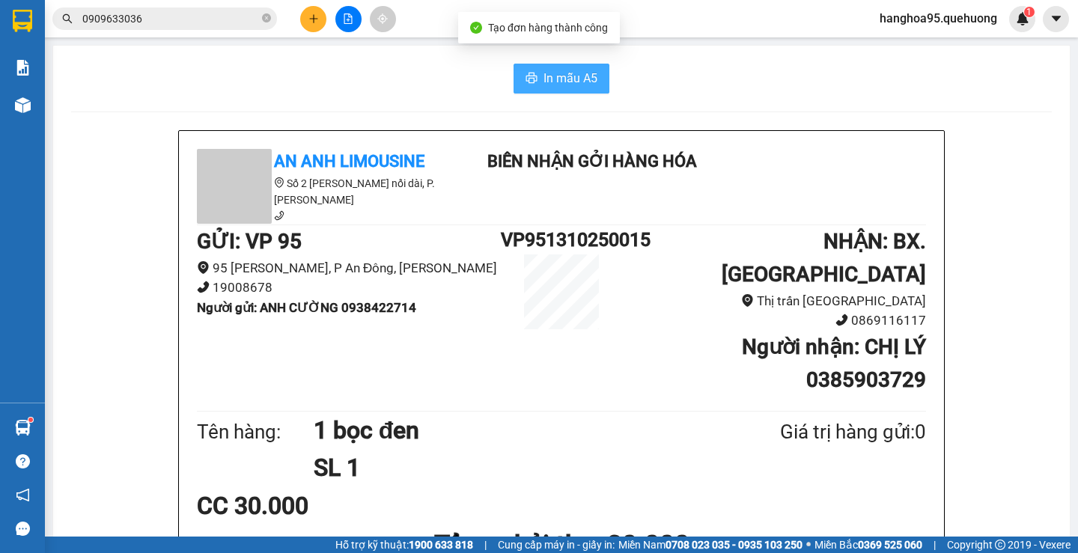
click at [579, 72] on span "In mẫu A5" at bounding box center [571, 78] width 54 height 19
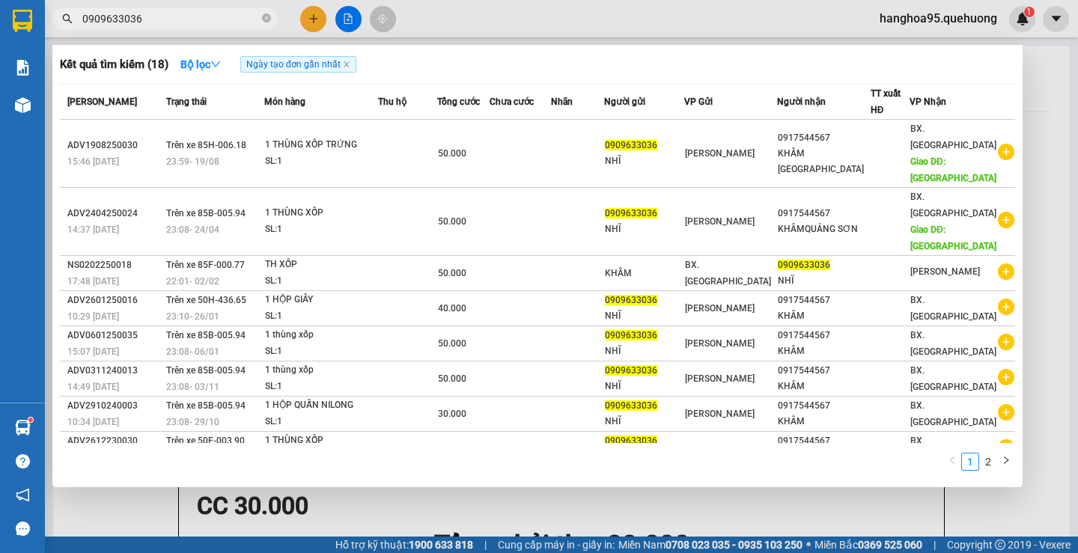
click at [189, 25] on input "0909633036" at bounding box center [170, 18] width 177 height 16
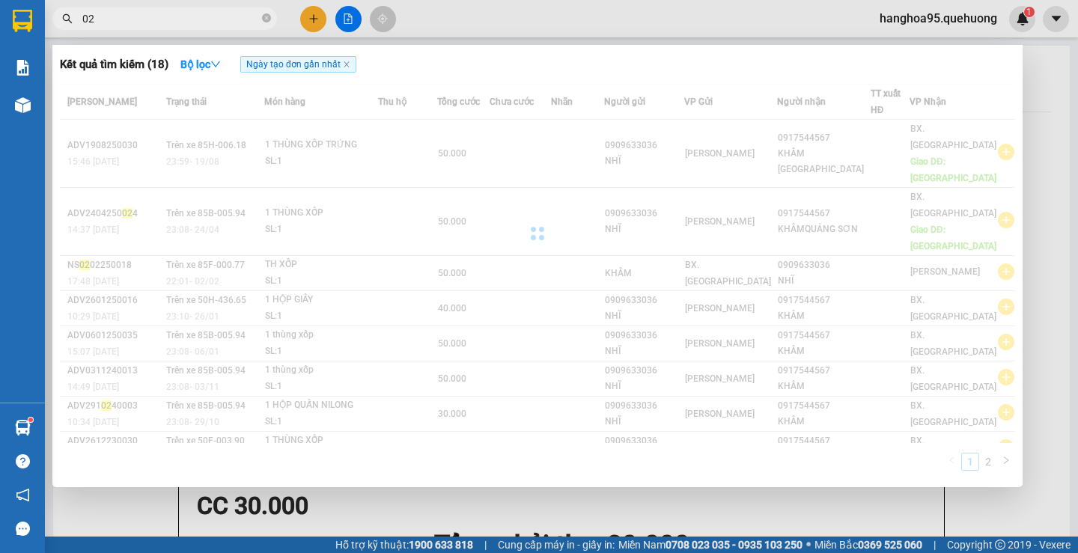
type input "0"
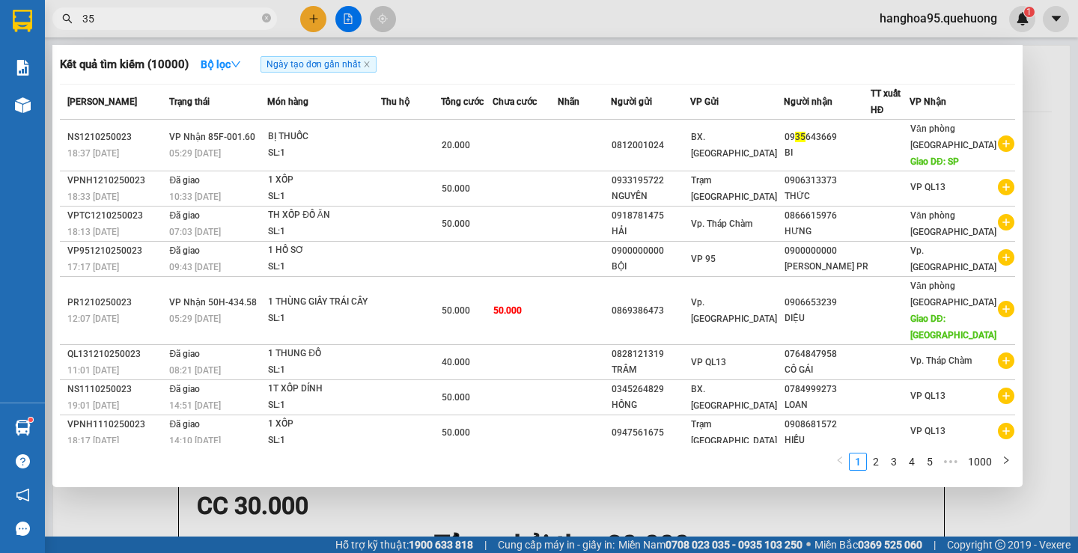
type input "3"
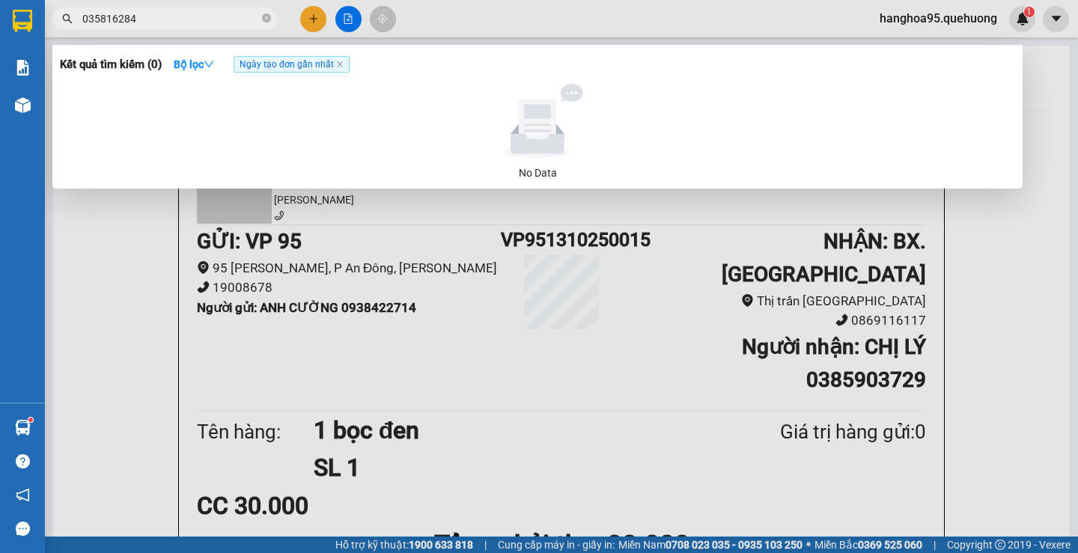
type input "0358162846"
click at [178, 22] on input "0358162846" at bounding box center [170, 18] width 177 height 16
click at [177, 22] on input "0358162846" at bounding box center [170, 18] width 177 height 16
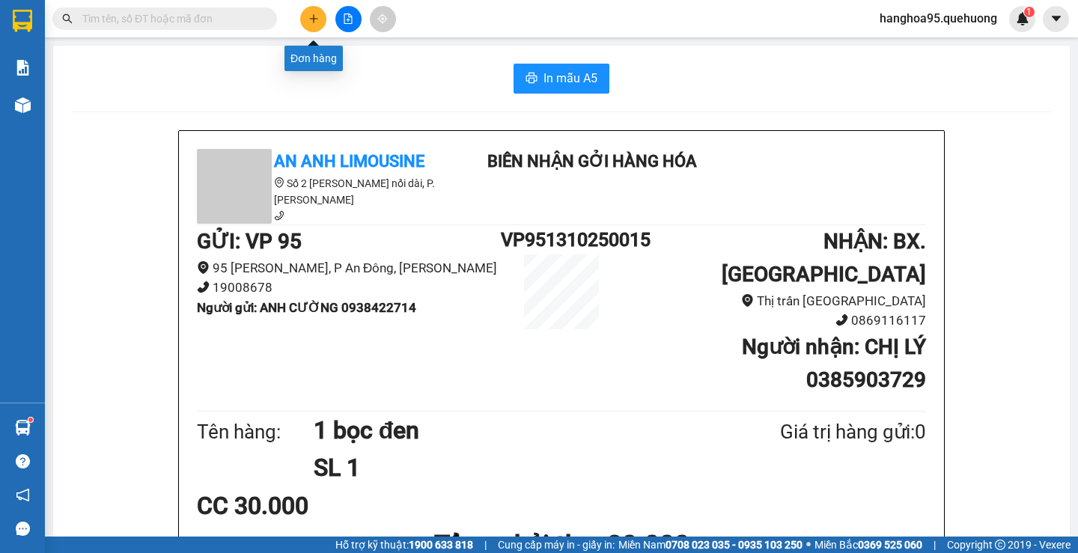
click at [311, 18] on icon "plus" at bounding box center [313, 18] width 10 height 10
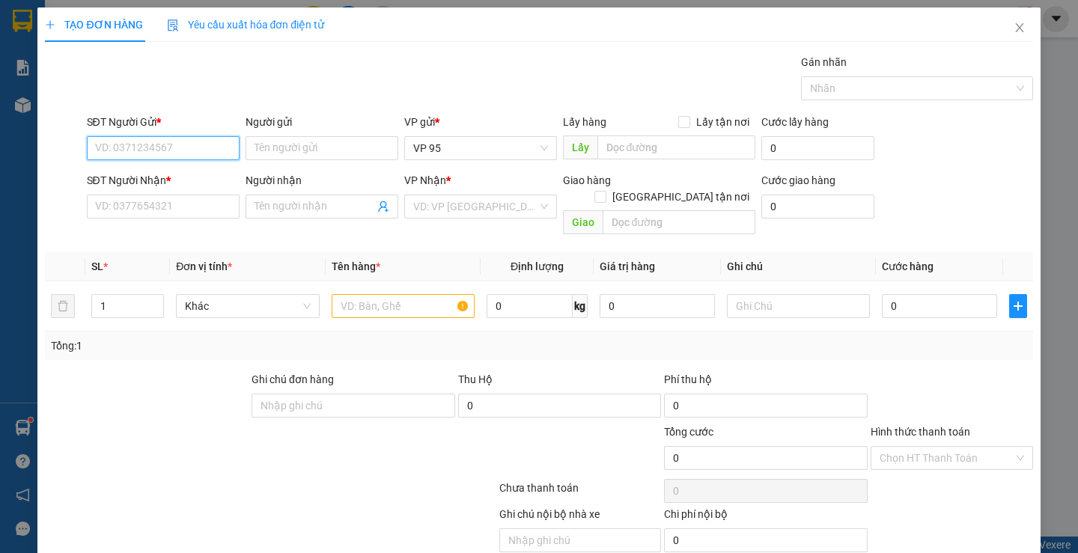
click at [128, 154] on input "SĐT Người Gửi *" at bounding box center [163, 148] width 153 height 24
paste input "0358162846"
type input "0358162846"
click at [285, 138] on input "Người gửi" at bounding box center [322, 148] width 153 height 24
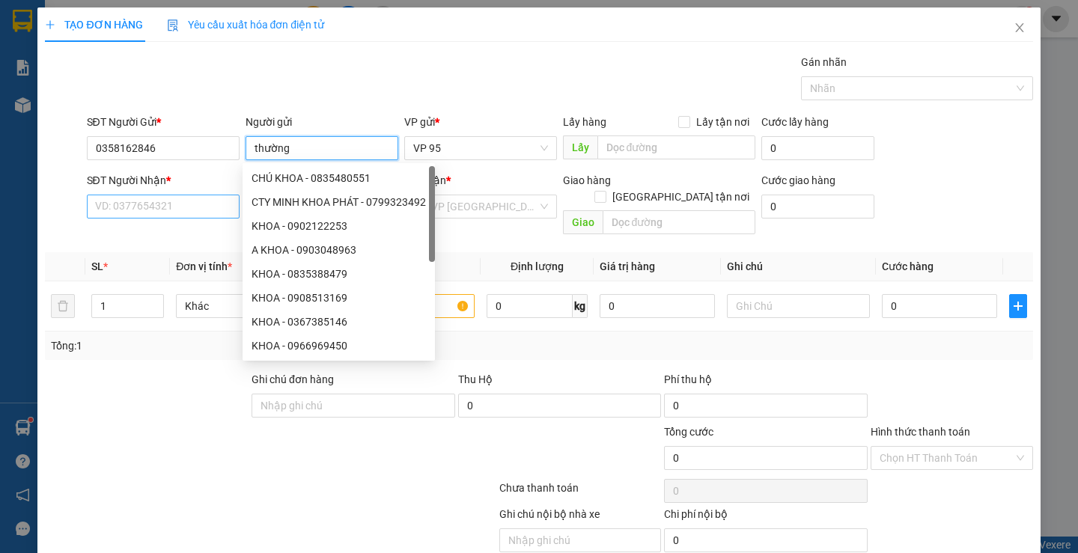
type input "thường"
click at [165, 210] on input "SĐT Người Nhận *" at bounding box center [163, 207] width 153 height 24
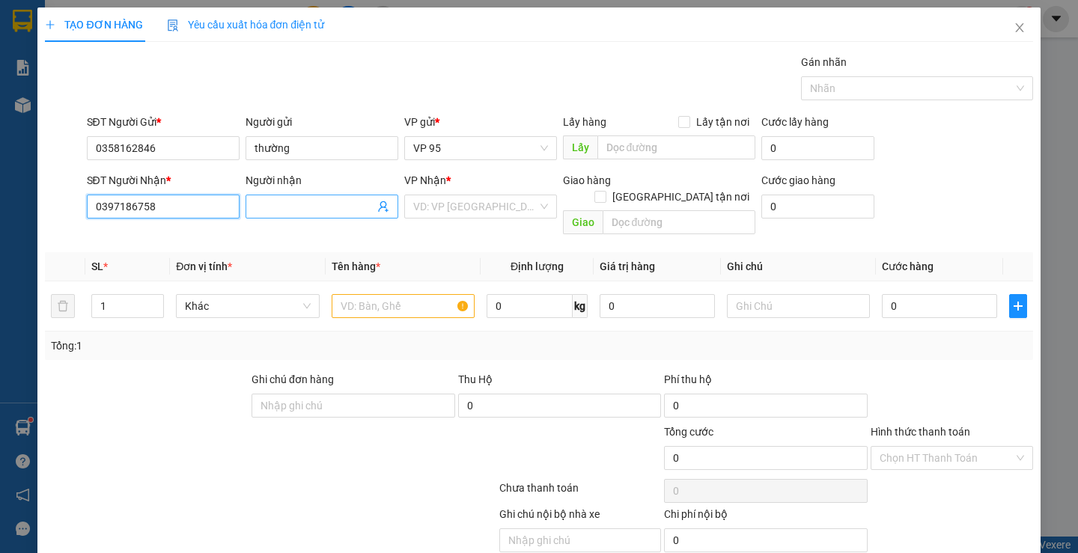
type input "0397186758"
click at [268, 209] on input "Người nhận" at bounding box center [315, 206] width 120 height 16
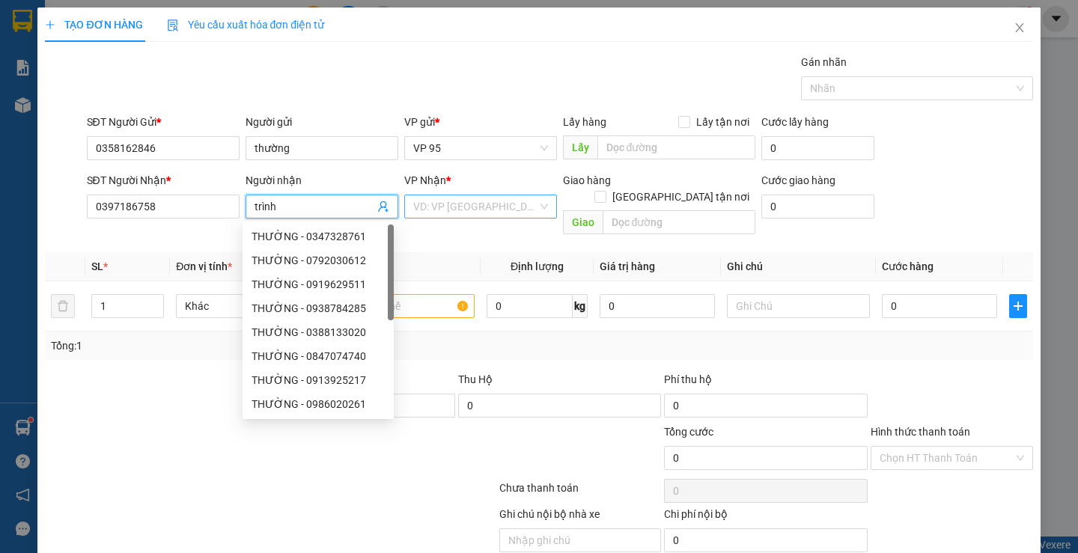
type input "trình"
click at [447, 215] on input "search" at bounding box center [475, 206] width 124 height 22
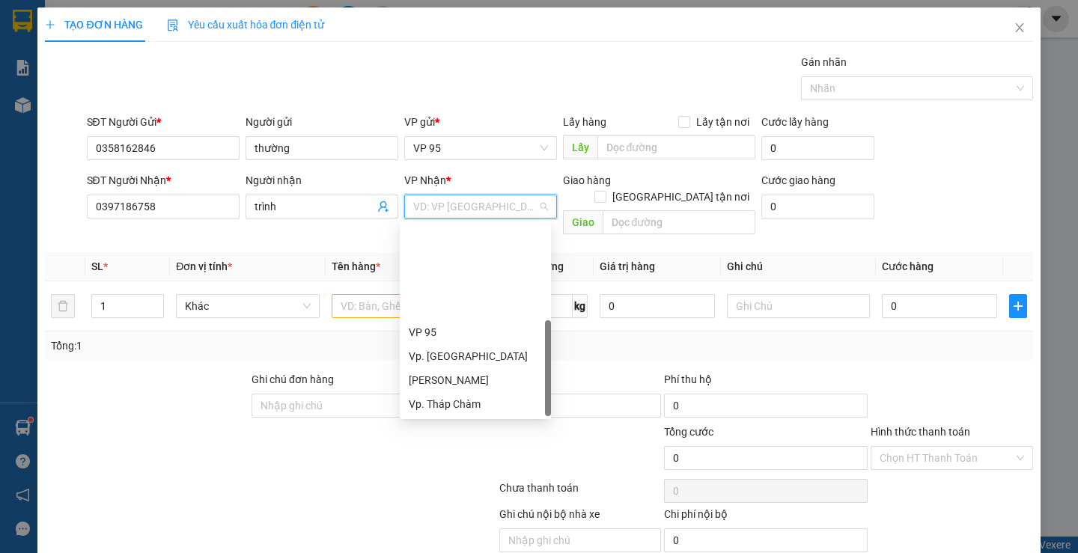
click at [443, 468] on div "BX. [GEOGRAPHIC_DATA]" at bounding box center [475, 476] width 133 height 16
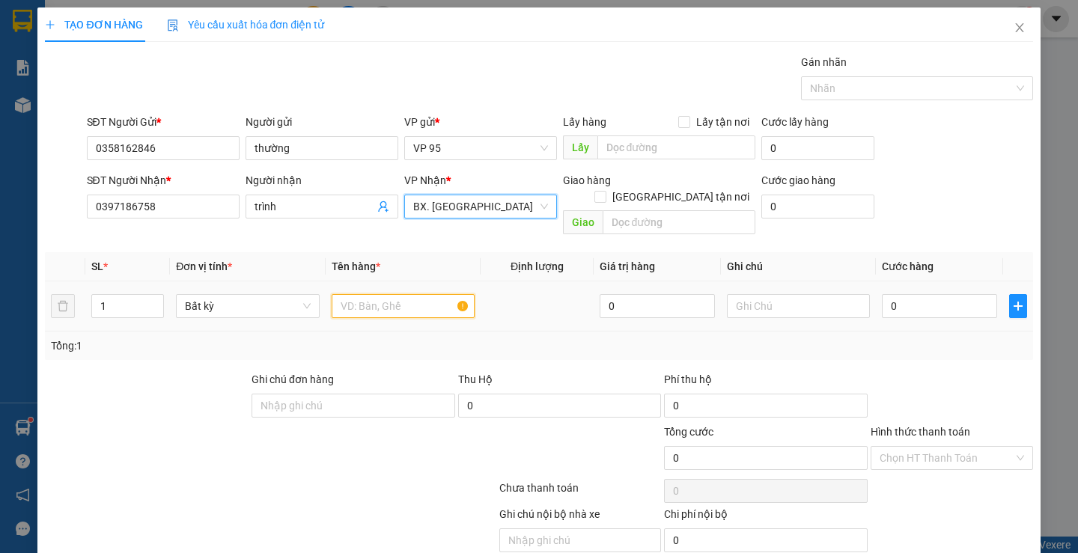
click at [360, 294] on input "text" at bounding box center [403, 306] width 143 height 24
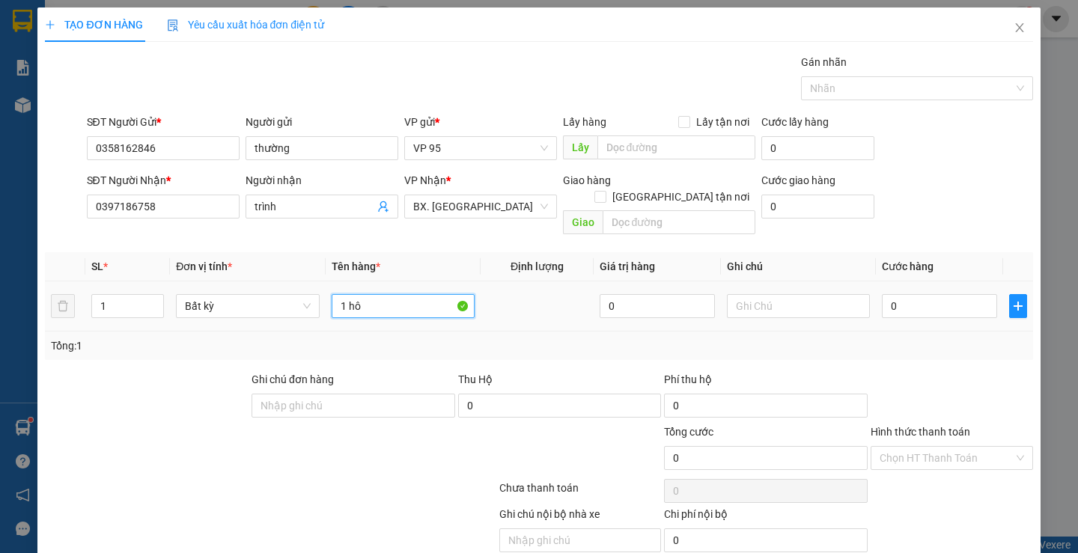
type input "1 hôp"
click at [957, 294] on input "0" at bounding box center [939, 306] width 115 height 24
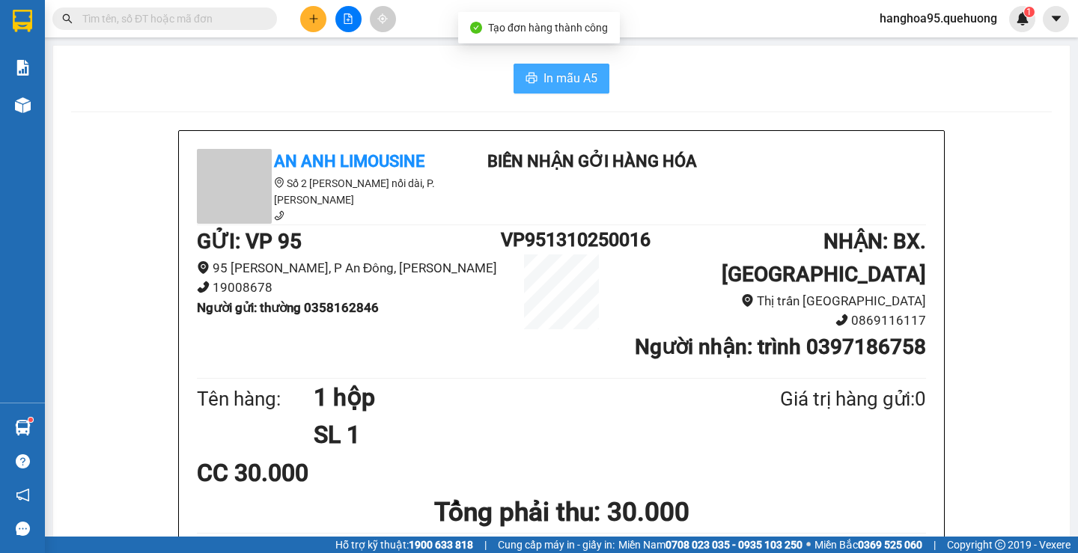
click at [585, 87] on span "In mẫu A5" at bounding box center [571, 78] width 54 height 19
click at [207, 28] on span at bounding box center [164, 18] width 225 height 22
click at [207, 26] on input "text" at bounding box center [170, 18] width 177 height 16
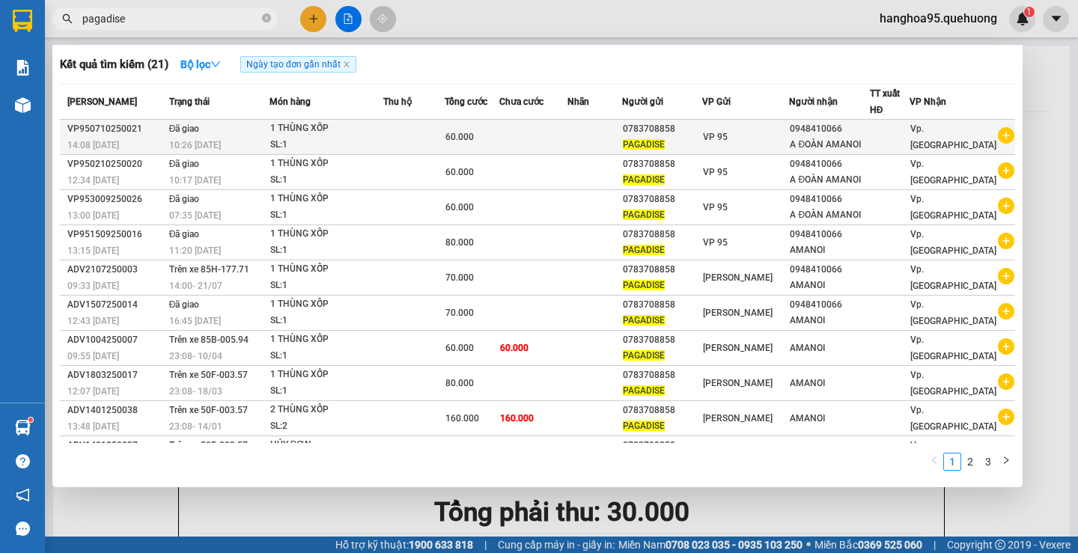
type input "pagadise"
click at [998, 136] on icon "plus-circle" at bounding box center [1006, 135] width 16 height 16
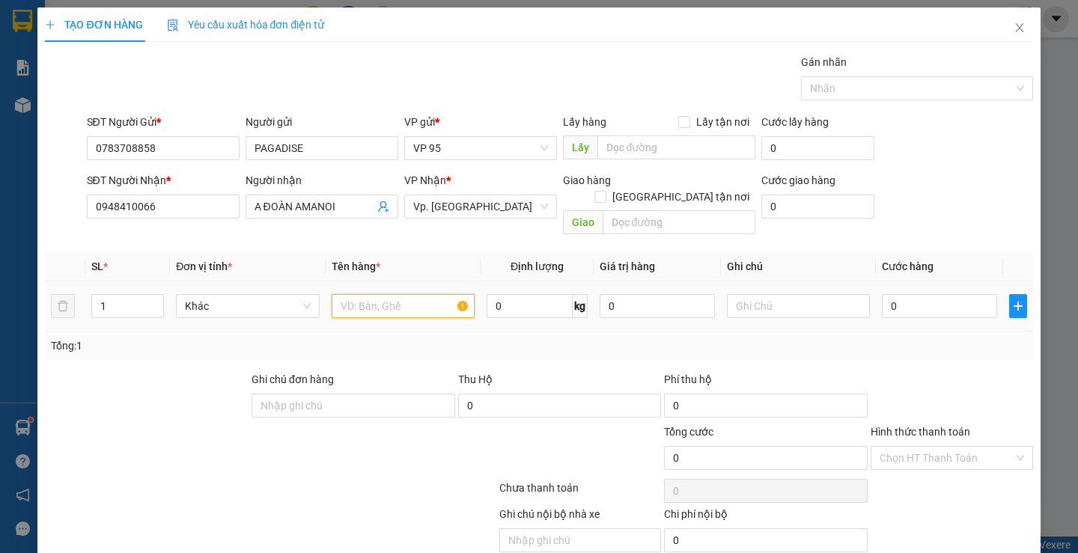
click at [415, 294] on input "text" at bounding box center [403, 306] width 143 height 24
type input "1 thùng xốp"
click at [884, 294] on input "0" at bounding box center [939, 306] width 115 height 24
type input "5"
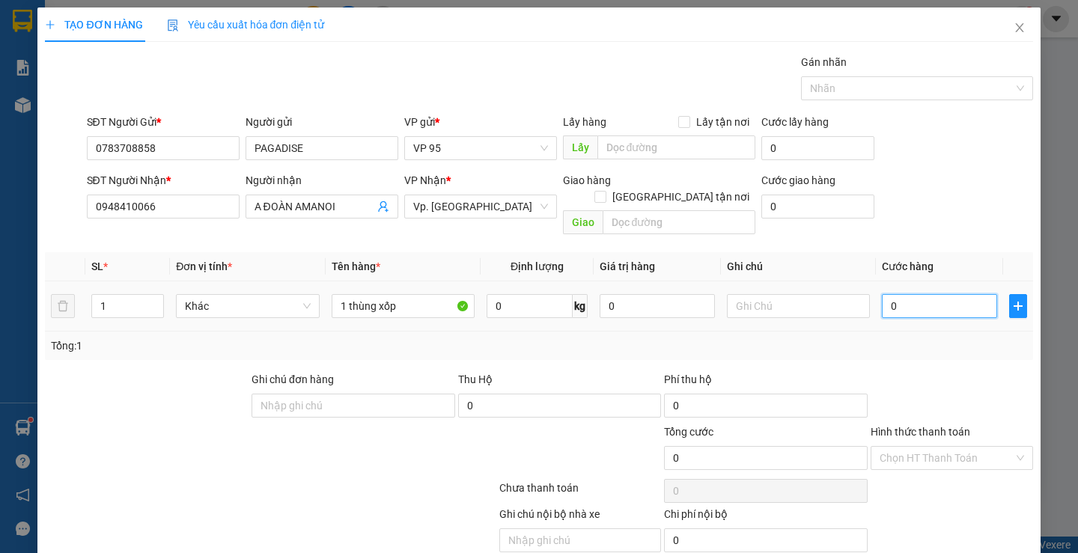
type input "5"
type input "50"
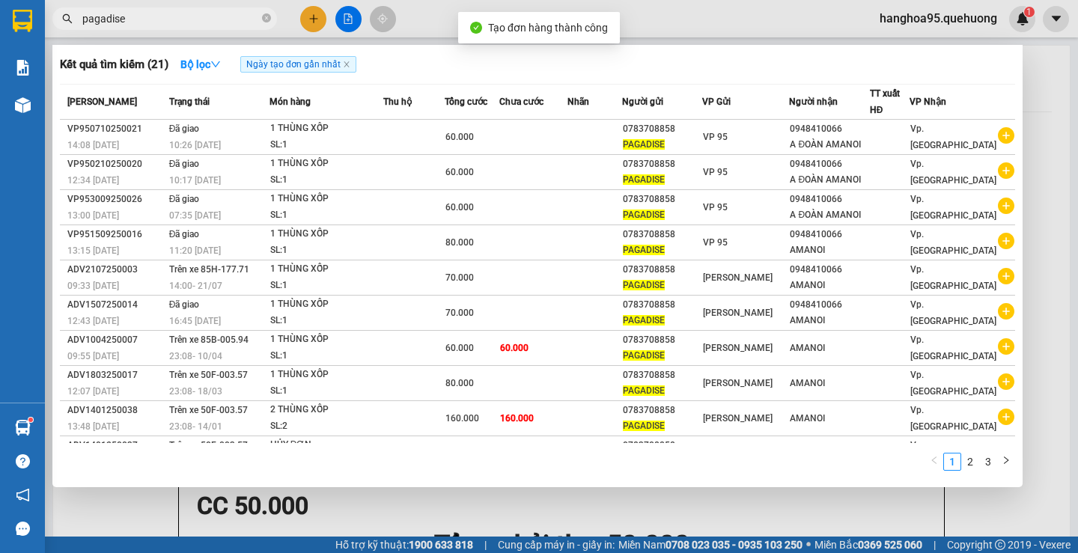
click at [1042, 119] on div at bounding box center [539, 276] width 1078 height 553
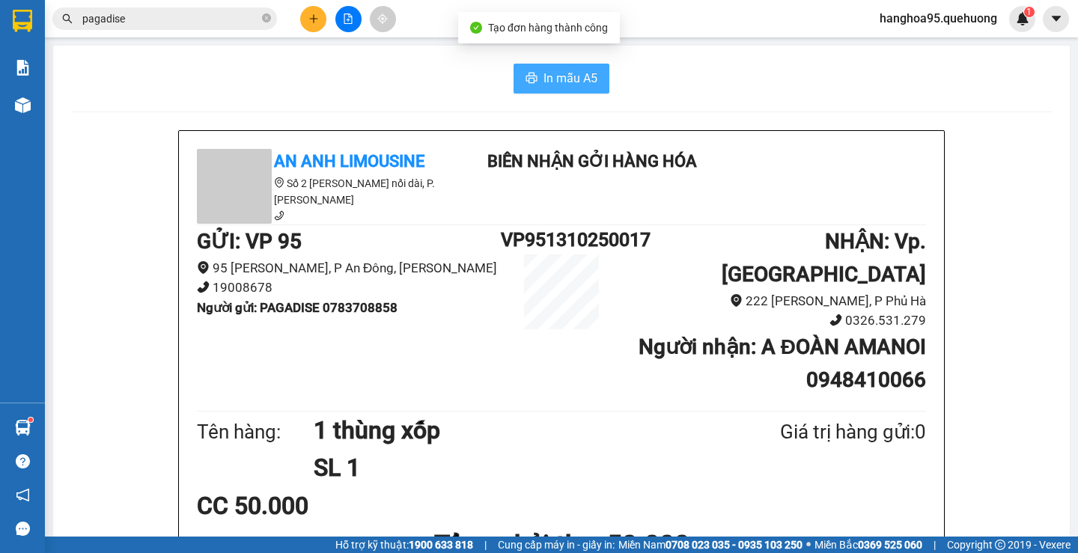
click at [537, 84] on button "In mẫu A5" at bounding box center [562, 79] width 96 height 30
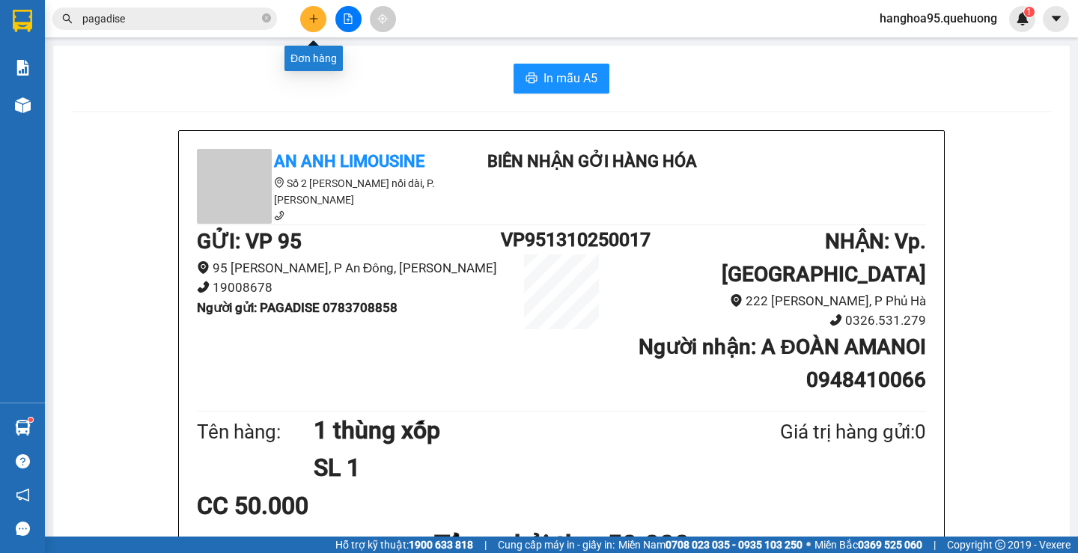
click at [312, 24] on button at bounding box center [313, 19] width 26 height 26
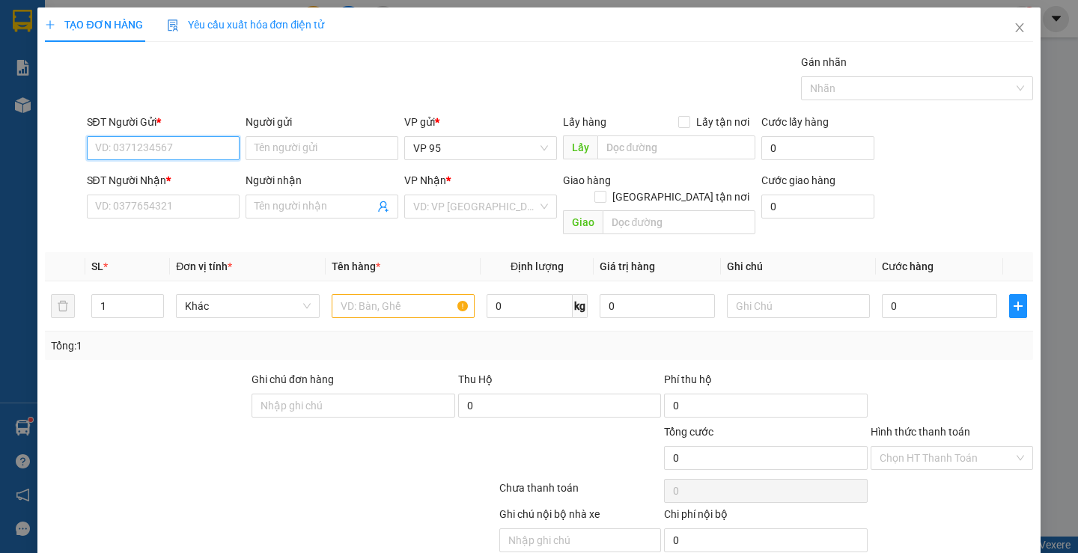
click at [201, 140] on input "SĐT Người Gửi *" at bounding box center [163, 148] width 153 height 24
click at [162, 174] on div "0358848304 - NGUYÊN" at bounding box center [160, 178] width 133 height 16
type input "0358848304"
type input "NGUYÊN"
type input "0364055666"
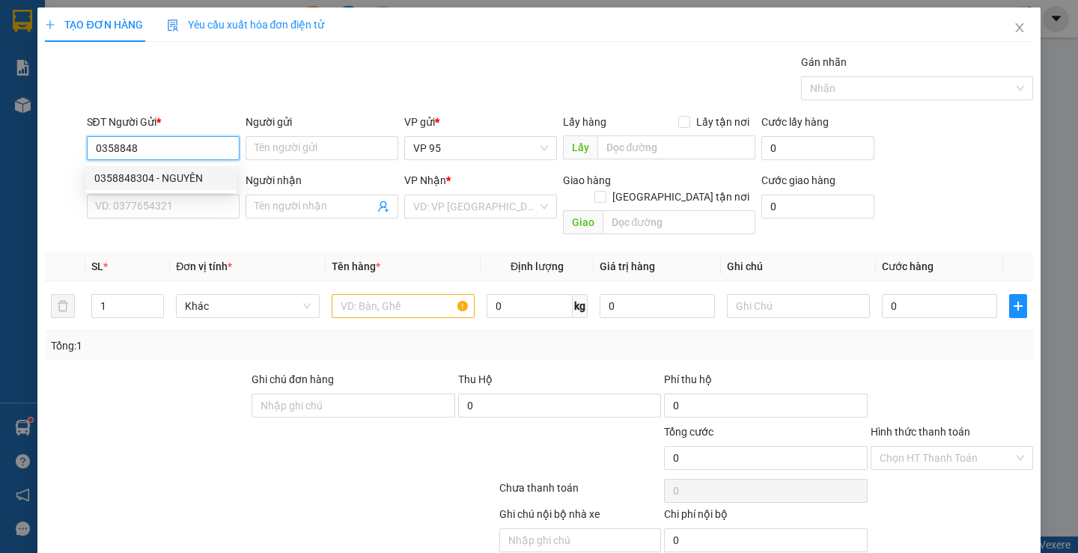
type input "Co Mai"
type input "70.000"
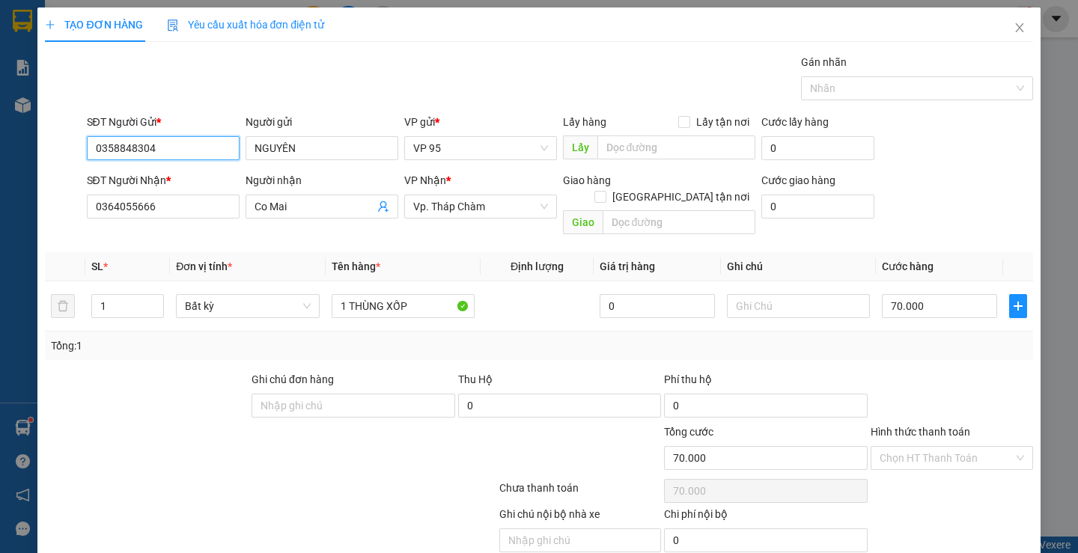
click at [181, 156] on input "0358848304" at bounding box center [163, 148] width 153 height 24
type input "0358848304"
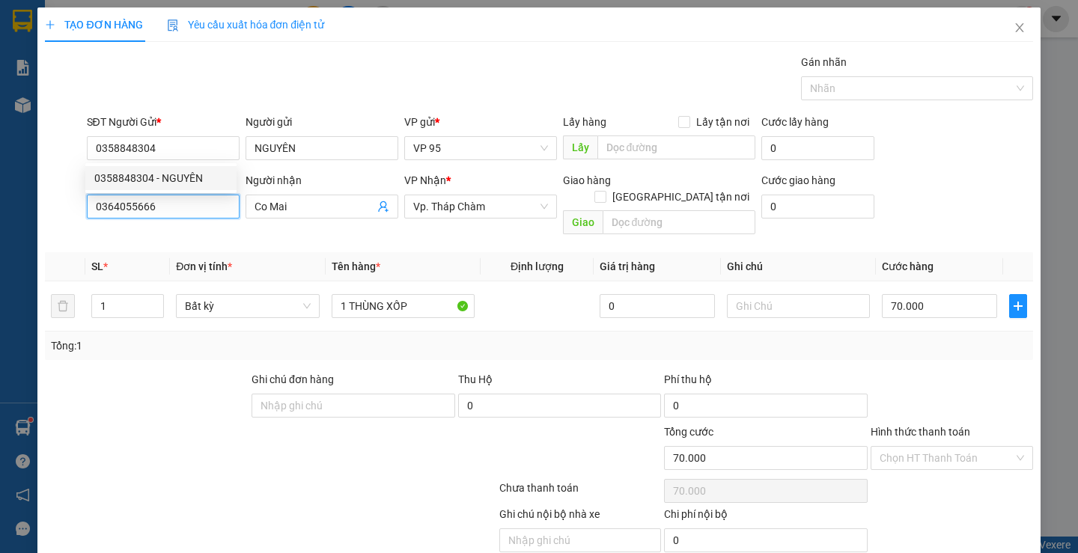
click at [156, 206] on input "0364055666" at bounding box center [163, 207] width 153 height 24
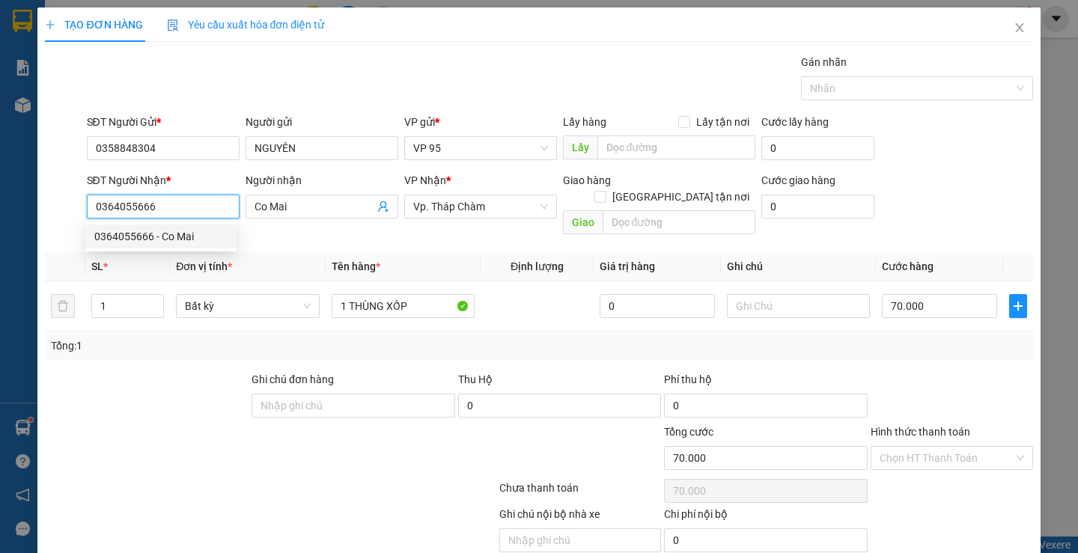
paste input "58848304"
type input "0358848304"
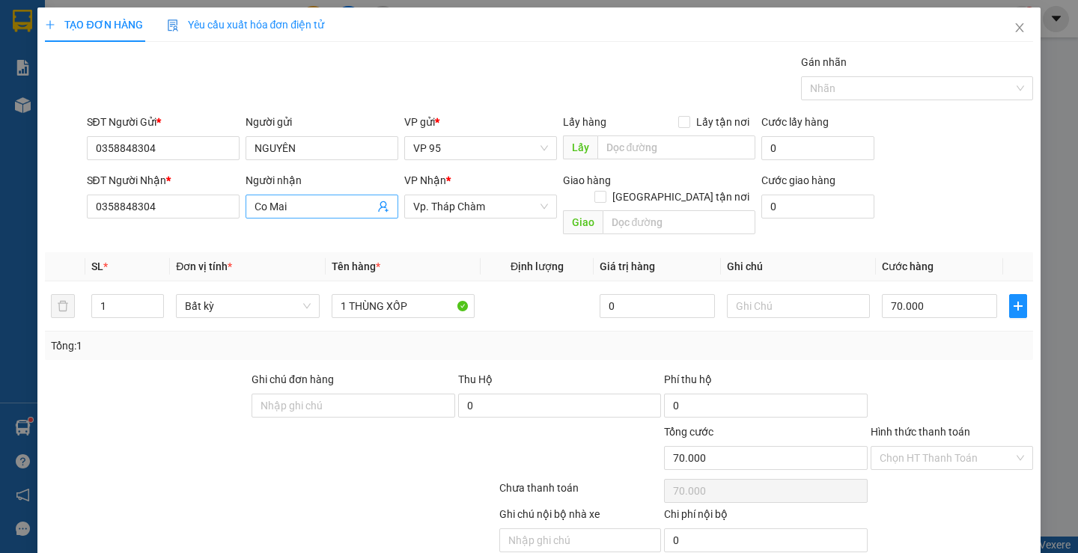
click at [279, 207] on input "Co Mai" at bounding box center [315, 206] width 120 height 16
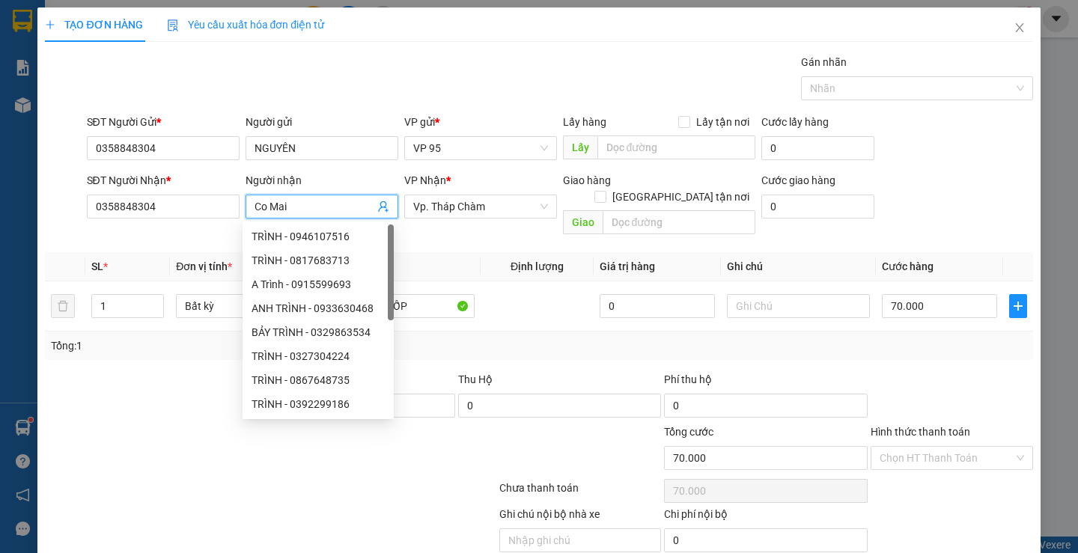
click at [279, 207] on input "Co Mai" at bounding box center [315, 206] width 120 height 16
type input "nguyên"
click at [216, 224] on div "SĐT Người Nhận * 0358848304" at bounding box center [163, 198] width 153 height 52
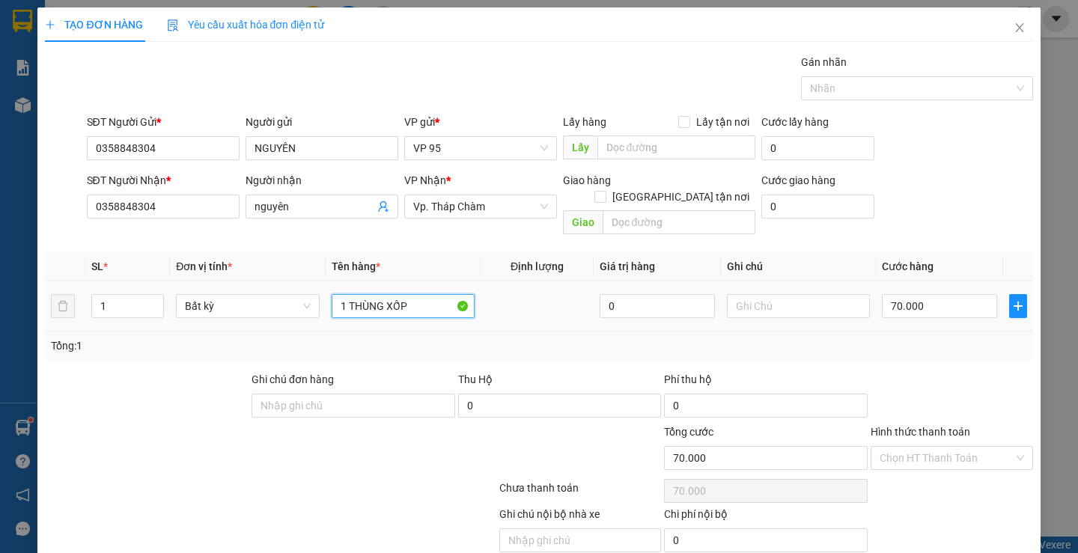
click at [401, 294] on input "1 THÙNG XỐP" at bounding box center [403, 306] width 143 height 24
type input "1 THÙNG"
click at [936, 294] on input "70.000" at bounding box center [939, 306] width 115 height 24
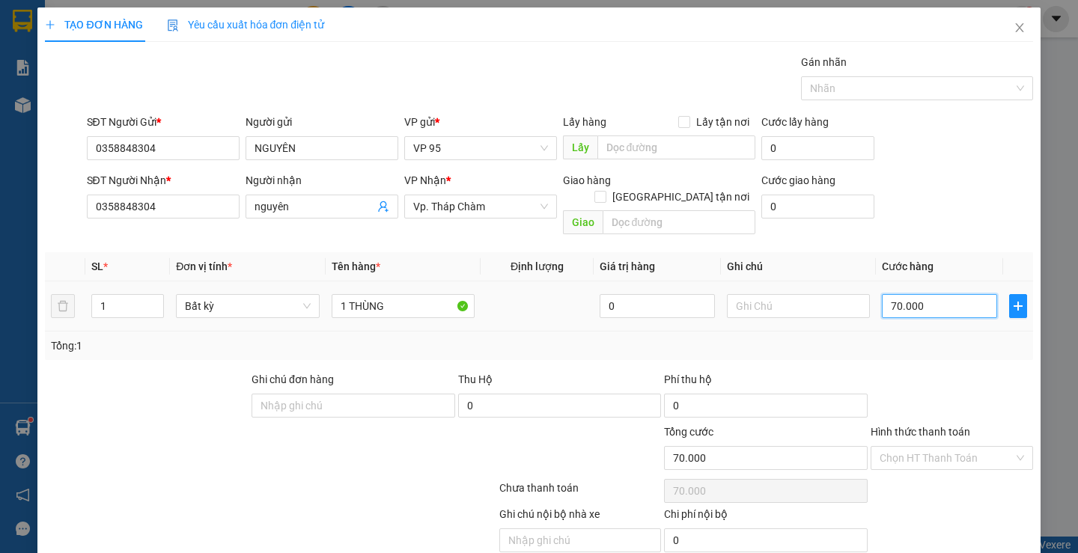
type input "6"
type input "60"
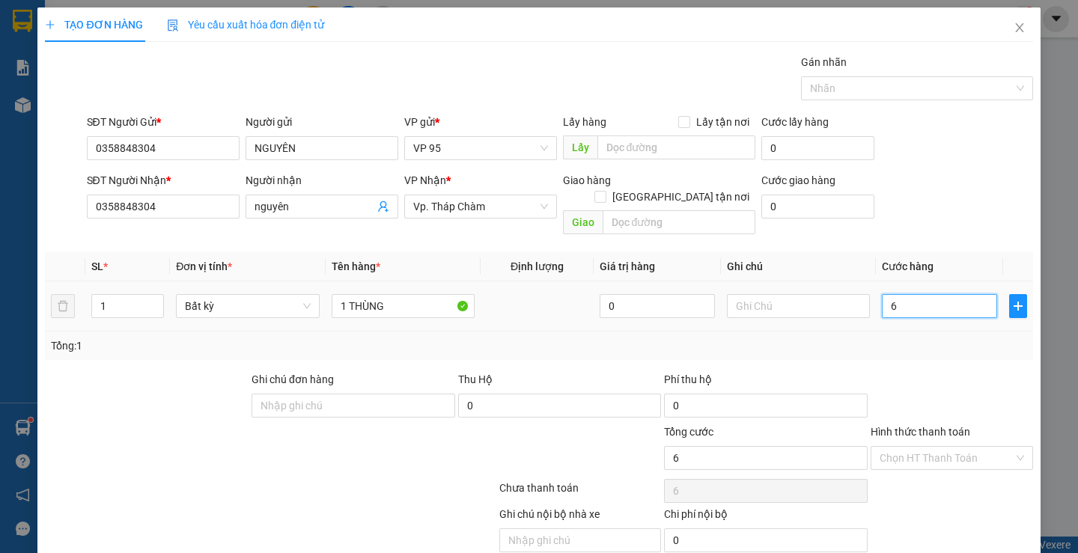
type input "60"
type input "600"
type input "6.000"
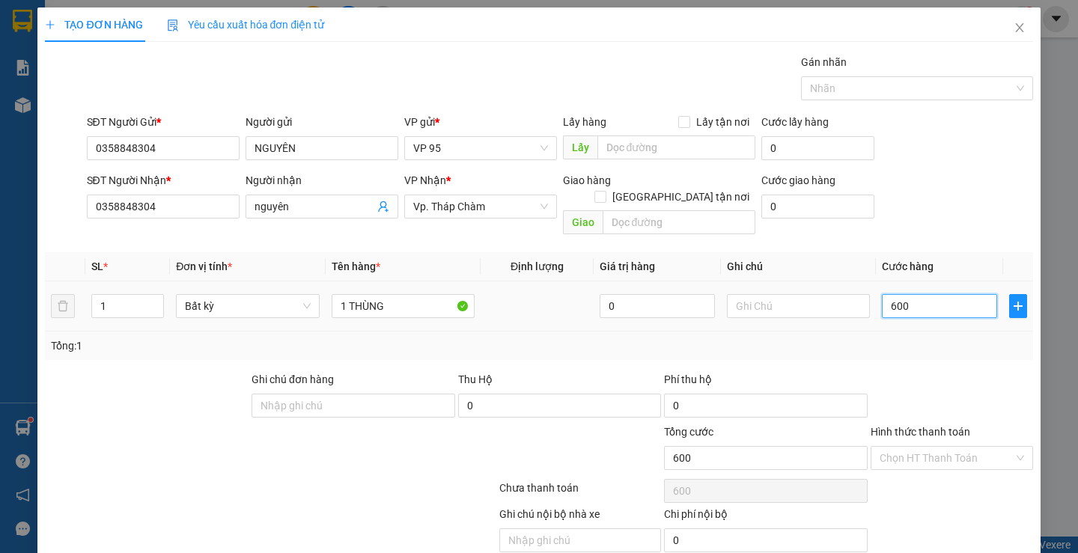
type input "6.000"
type input "60.000"
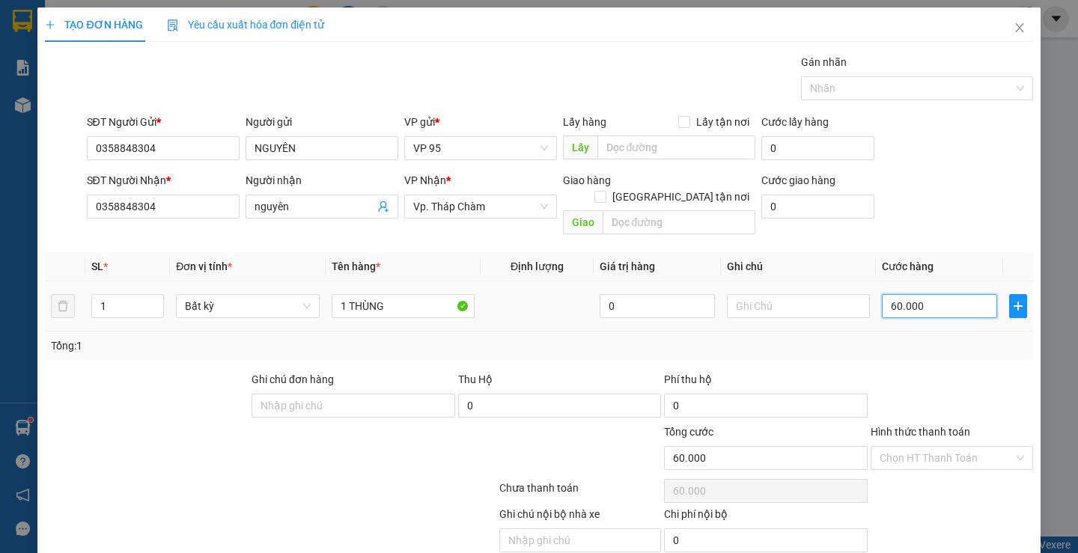
type input "600.000"
click at [395, 294] on input "1 THÙNG" at bounding box center [403, 306] width 143 height 24
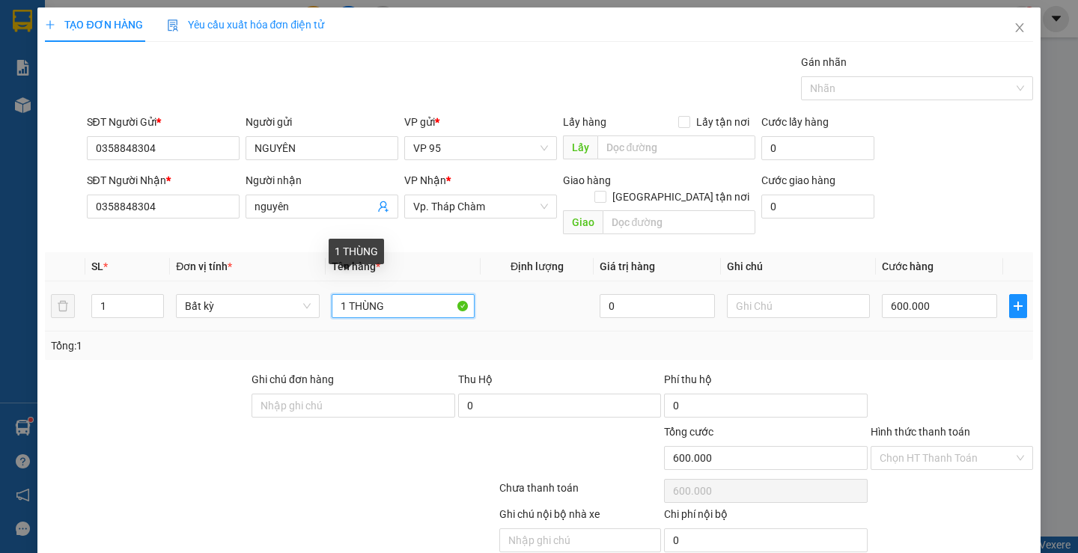
click at [395, 294] on input "1 THÙNG" at bounding box center [403, 306] width 143 height 24
click at [411, 294] on input "1 THÙNG" at bounding box center [403, 306] width 143 height 24
type input "1 xe sh 85NP-09858"
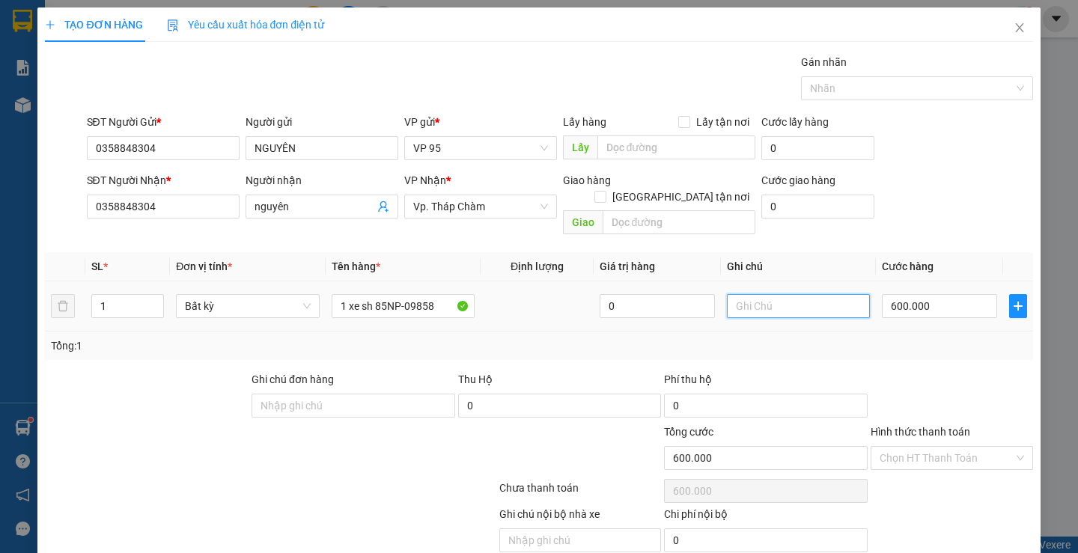
click at [755, 296] on input "text" at bounding box center [798, 306] width 143 height 24
type input "có bao"
click at [931, 447] on input "Hình thức thanh toán" at bounding box center [947, 458] width 134 height 22
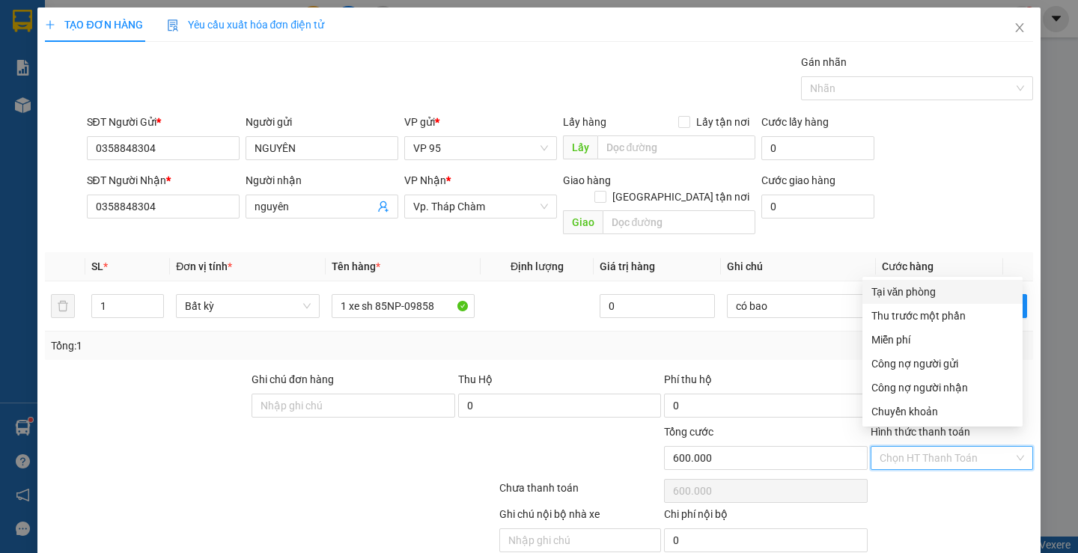
click at [914, 284] on div "Tại văn phòng" at bounding box center [943, 292] width 142 height 16
type input "0"
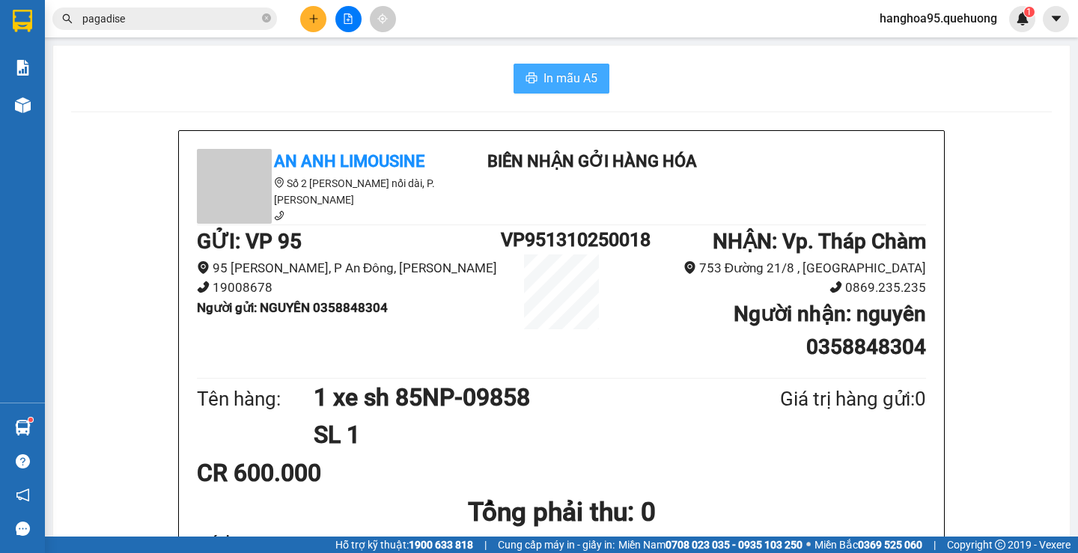
click at [573, 88] on span "In mẫu A5" at bounding box center [571, 78] width 54 height 19
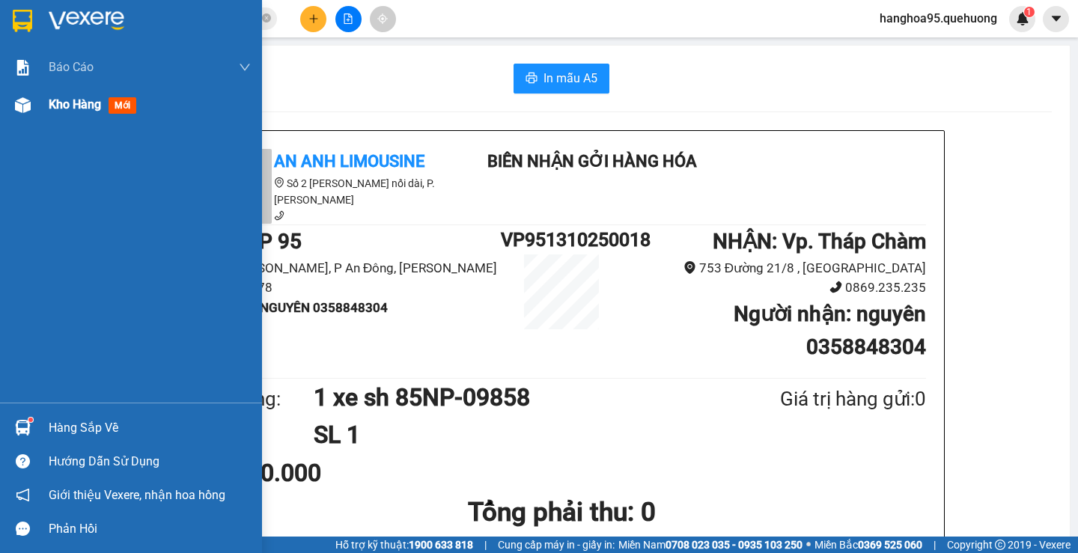
click at [61, 106] on span "Kho hàng" at bounding box center [75, 104] width 52 height 14
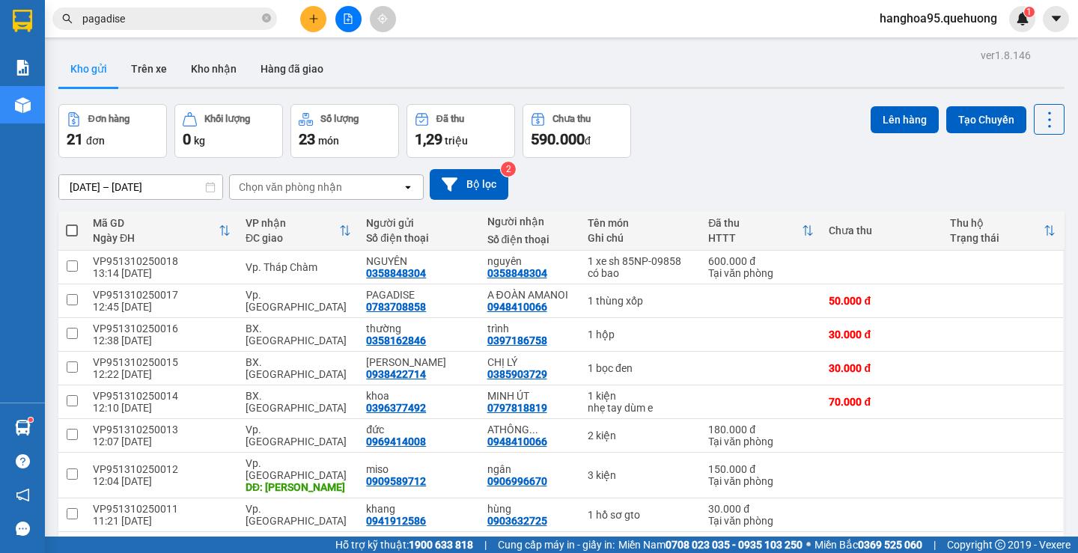
checkbox input "true"
click at [341, 16] on button at bounding box center [348, 19] width 26 height 26
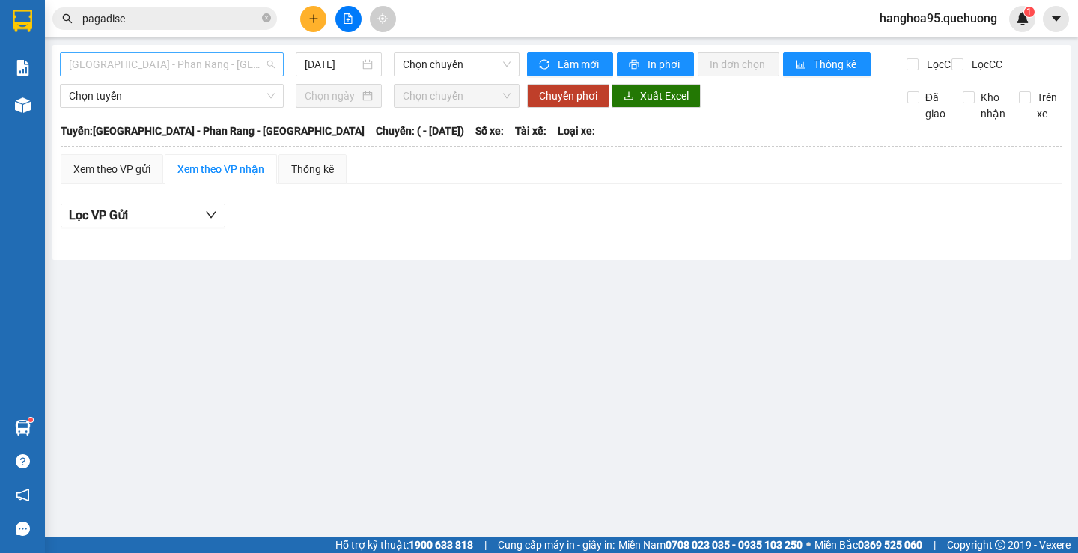
click at [207, 63] on span "[GEOGRAPHIC_DATA] - Phan Rang - [GEOGRAPHIC_DATA]" at bounding box center [172, 64] width 206 height 22
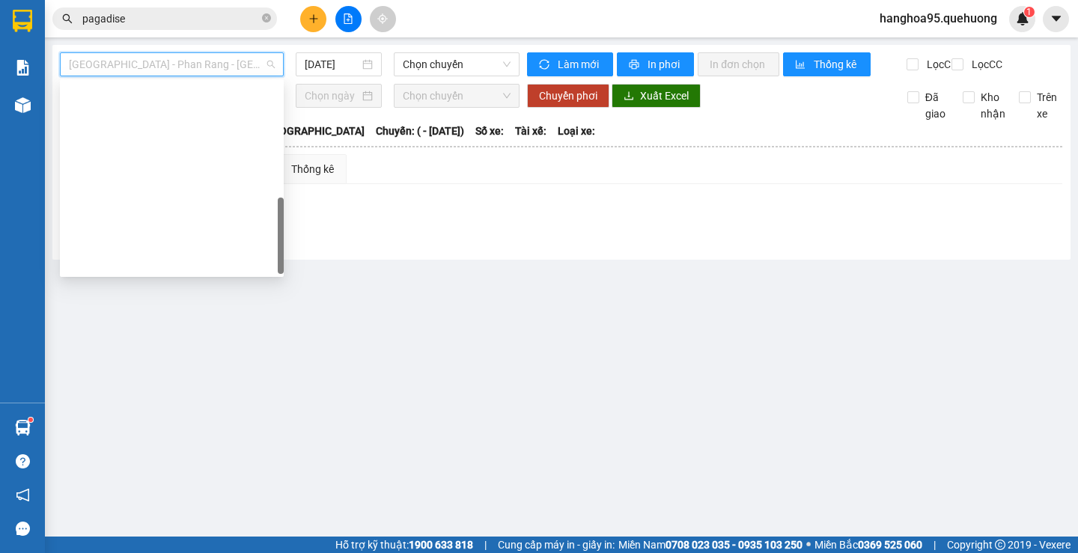
type input "[DATE]"
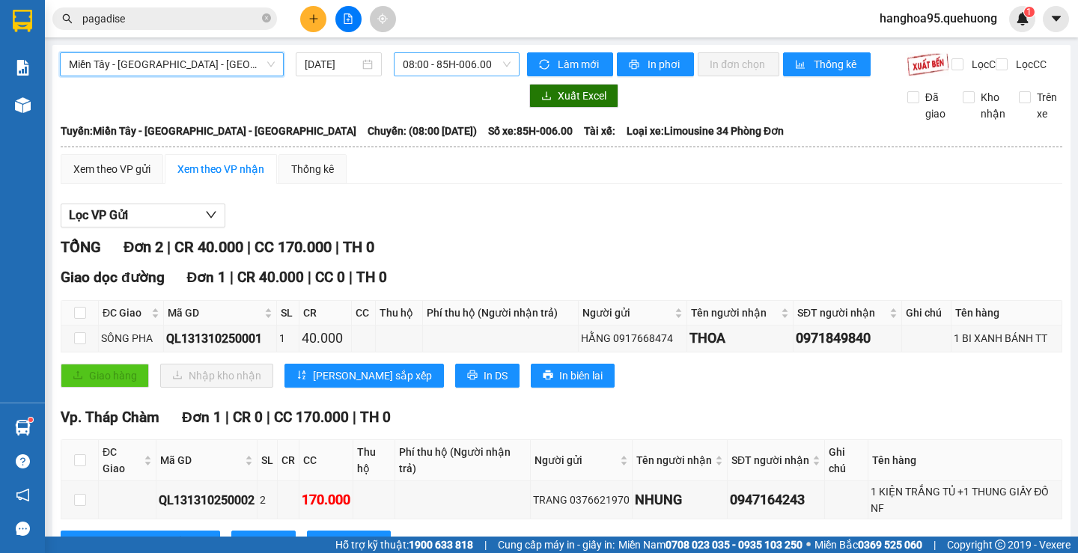
click at [395, 62] on div "08:00 - 85H-006.00" at bounding box center [457, 64] width 126 height 24
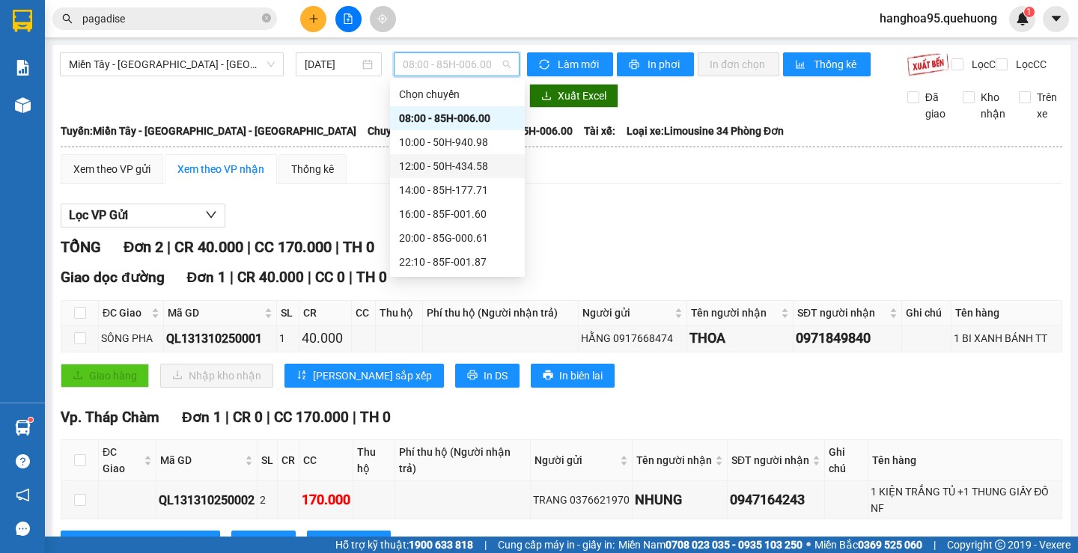
click at [427, 165] on div "12:00 - 50H-434.58" at bounding box center [457, 166] width 117 height 16
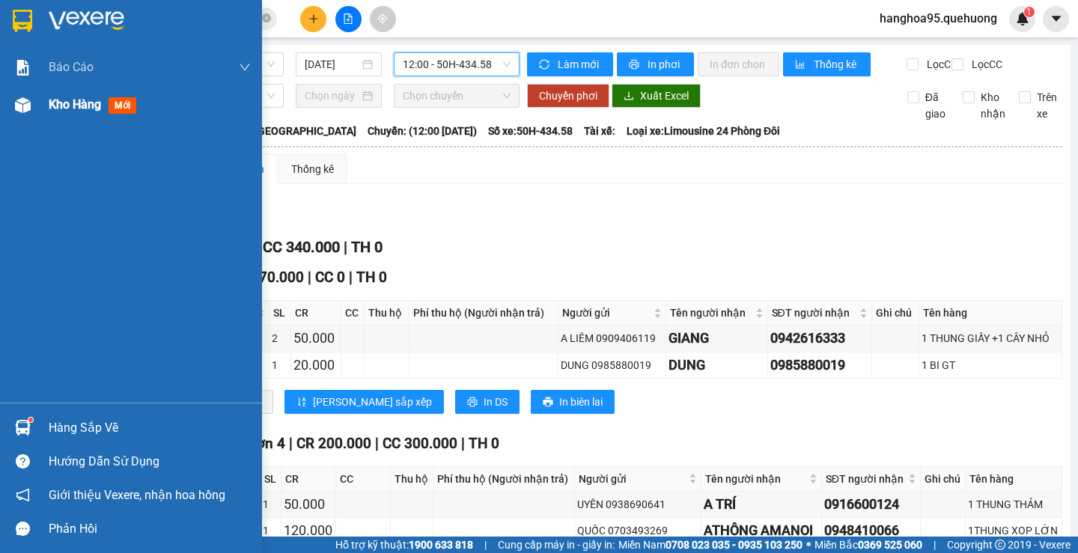
click at [51, 103] on span "Kho hàng" at bounding box center [75, 104] width 52 height 14
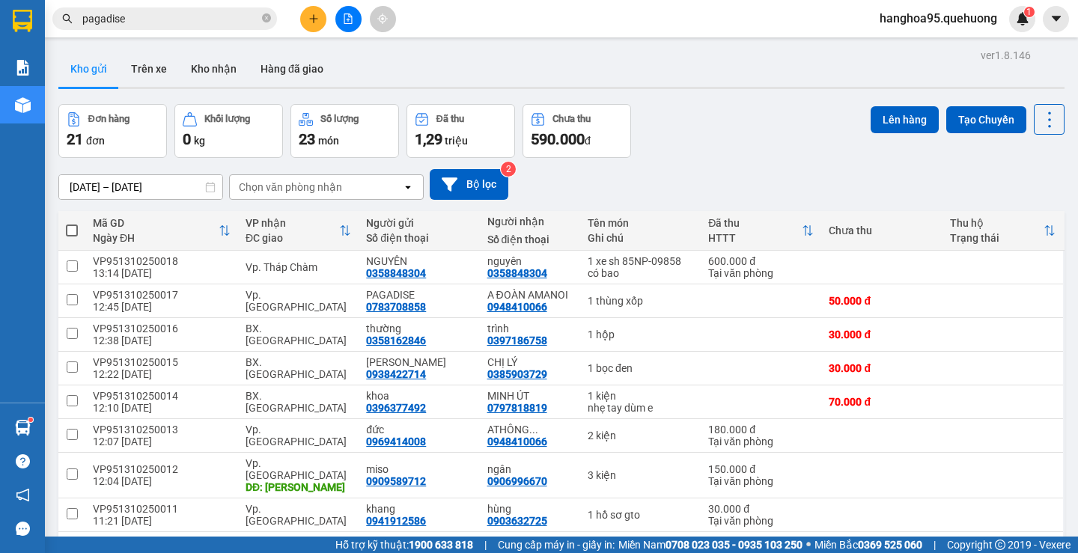
checkbox input "true"
click at [887, 116] on button "Lên hàng" at bounding box center [905, 119] width 68 height 27
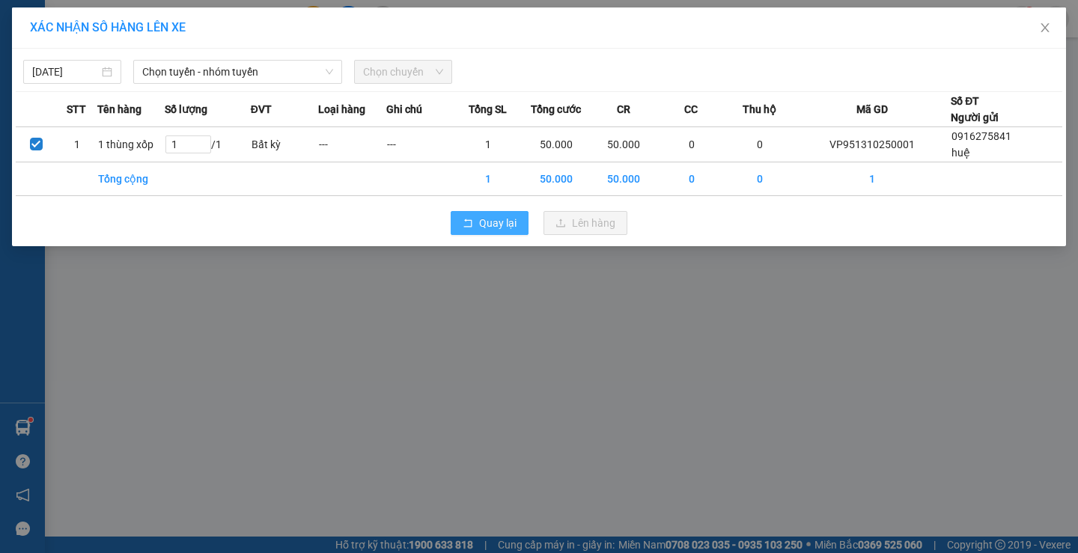
drag, startPoint x: 508, startPoint y: 215, endPoint x: 347, endPoint y: 61, distance: 223.0
click at [576, 94] on div "[DATE] Chọn tuyến - nhóm tuyến Chọn chuyến STT Tên hàng Số lượng ĐVT Loại hàng …" at bounding box center [539, 148] width 1054 height 198
click at [317, 68] on span "Chọn tuyến - nhóm tuyến" at bounding box center [237, 72] width 191 height 22
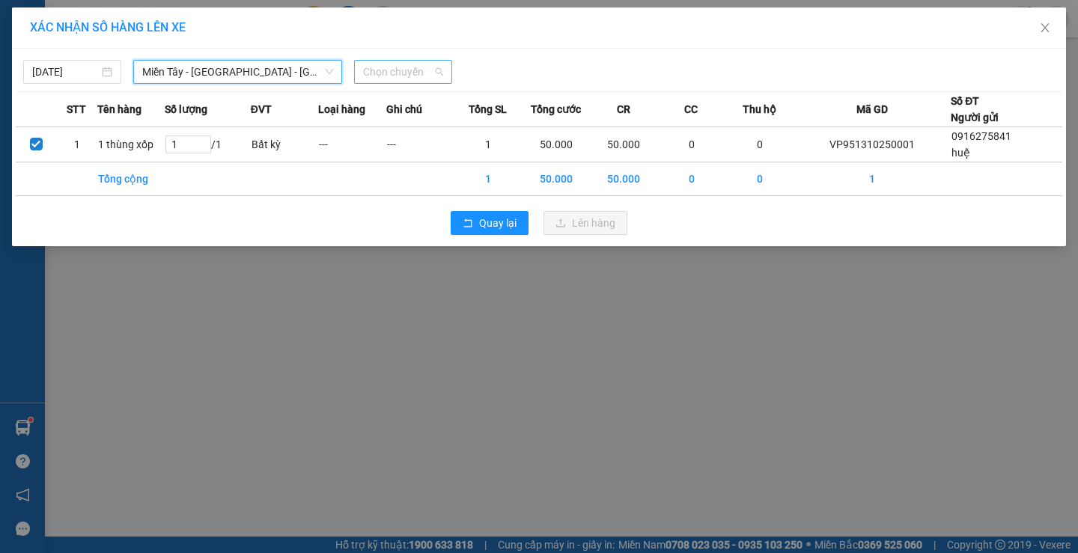
click at [407, 79] on span "Chọn chuyến" at bounding box center [403, 72] width 80 height 22
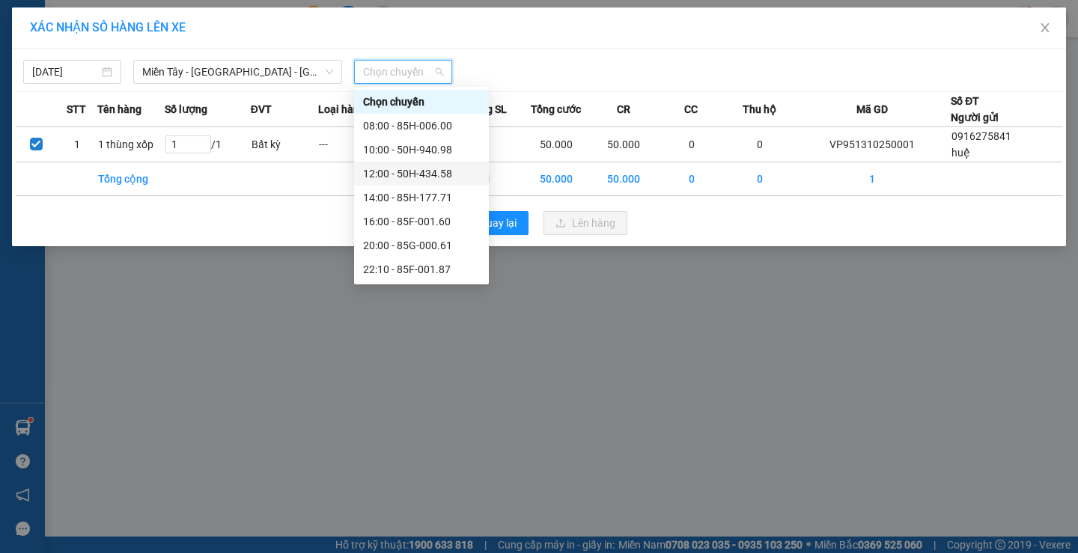
click at [419, 177] on div "12:00 - 50H-434.58" at bounding box center [421, 173] width 117 height 16
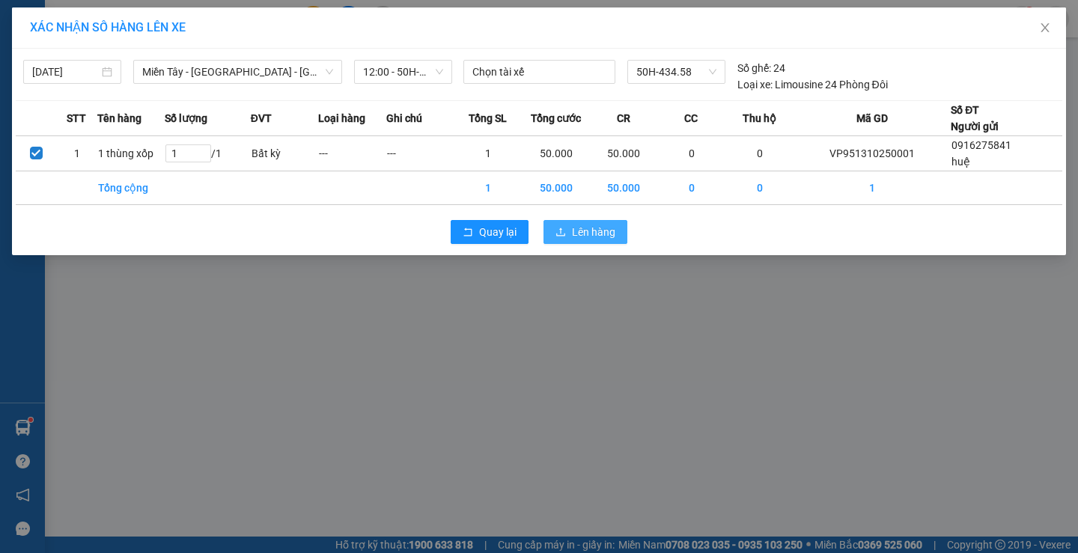
click at [582, 224] on span "Lên hàng" at bounding box center [593, 232] width 43 height 16
